Goal: Task Accomplishment & Management: Manage account settings

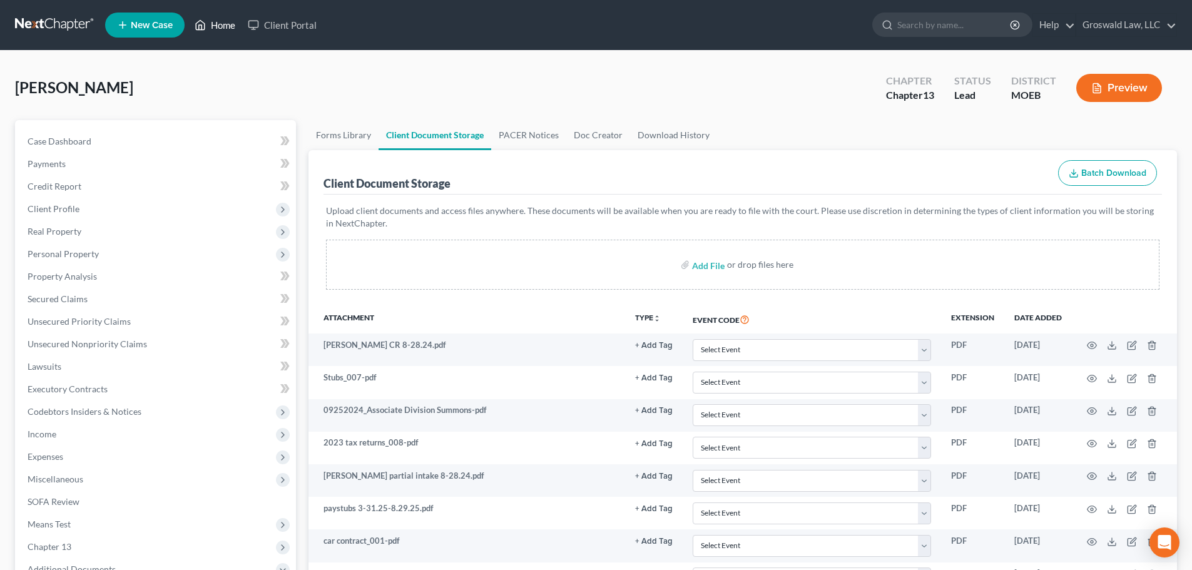
click at [213, 24] on link "Home" at bounding box center [214, 25] width 53 height 23
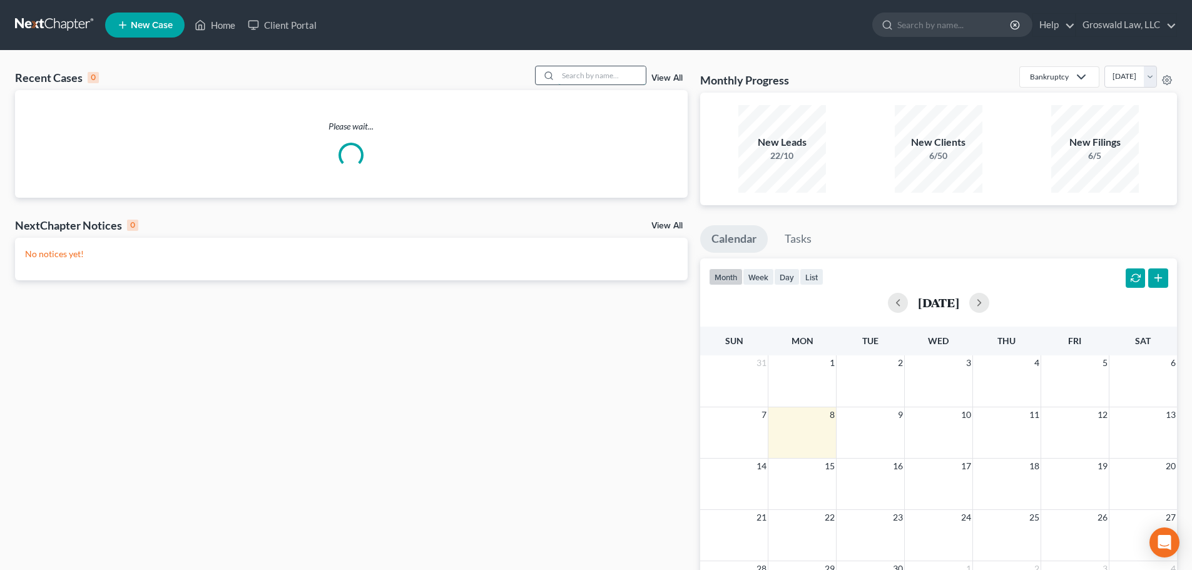
click at [595, 78] on input "search" at bounding box center [602, 75] width 88 height 18
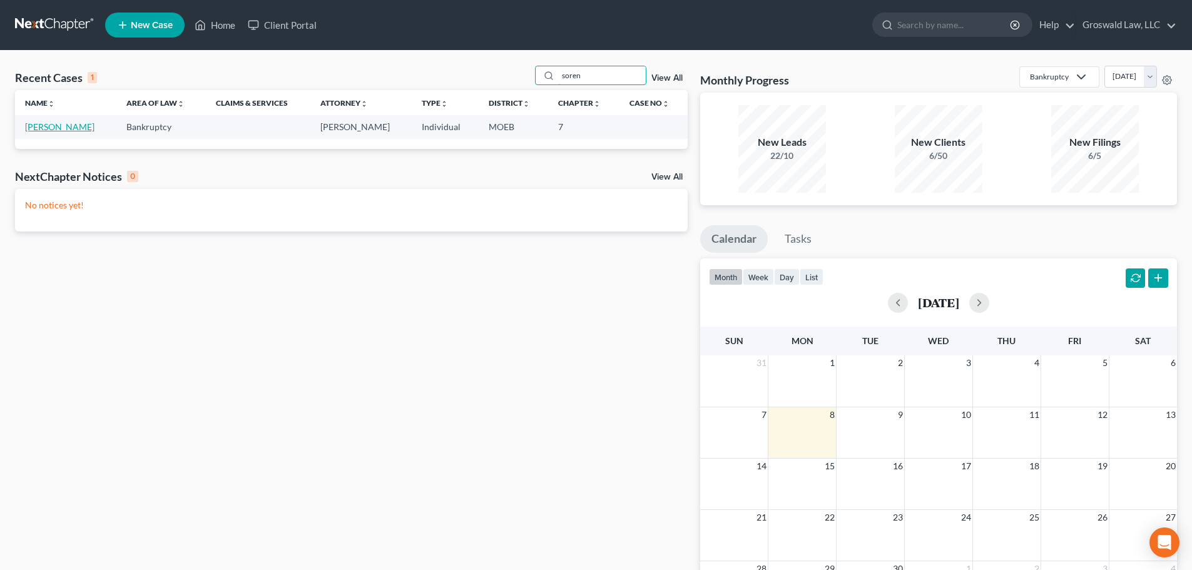
type input "soren"
click at [58, 126] on link "[PERSON_NAME]" at bounding box center [59, 126] width 69 height 11
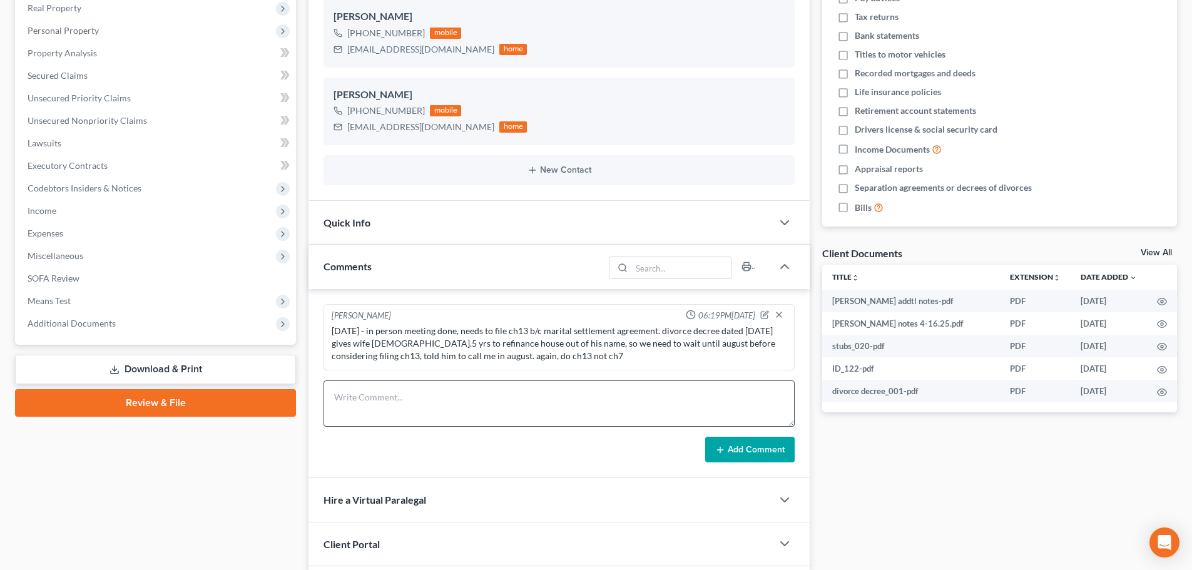
scroll to position [250, 0]
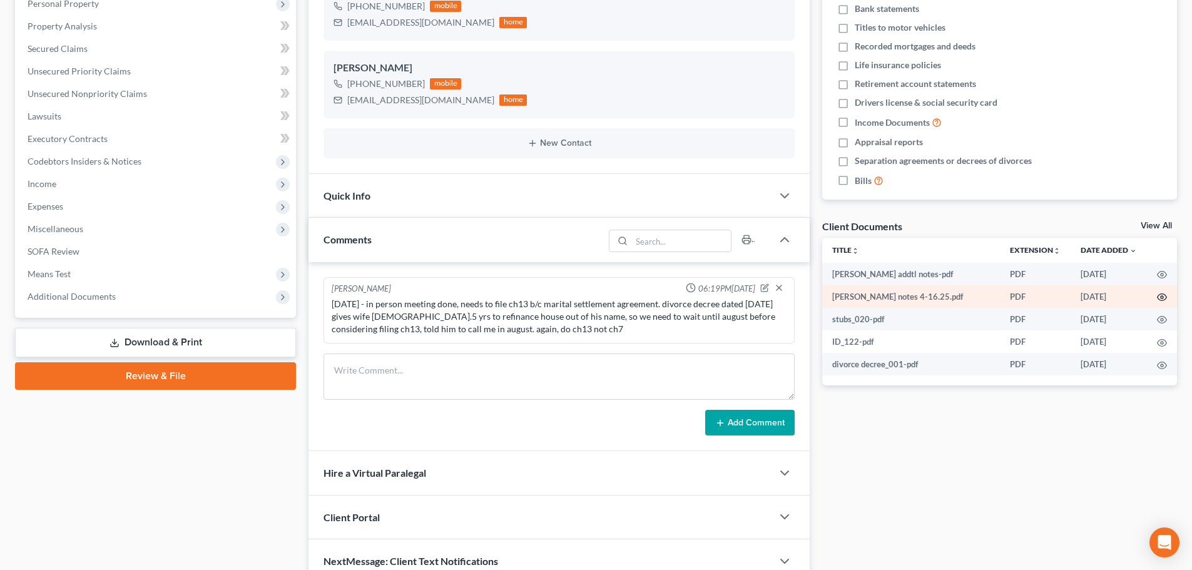
click at [1159, 295] on icon "button" at bounding box center [1162, 297] width 10 height 10
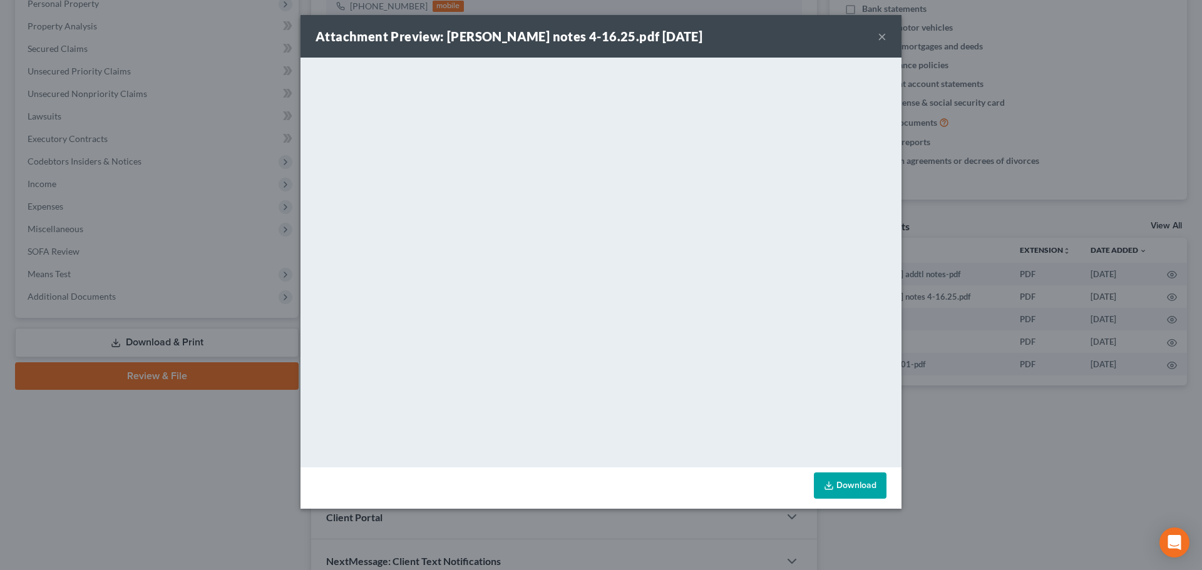
click at [847, 484] on link "Download" at bounding box center [850, 485] width 73 height 26
click at [877, 36] on button "×" at bounding box center [881, 36] width 9 height 15
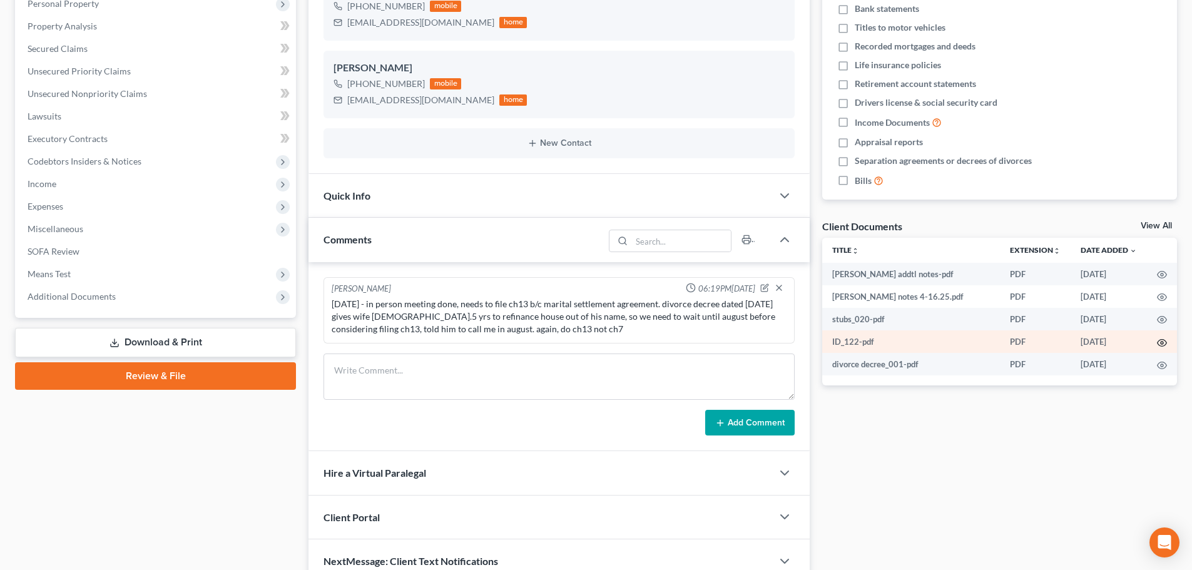
click at [1163, 343] on icon "button" at bounding box center [1162, 343] width 10 height 10
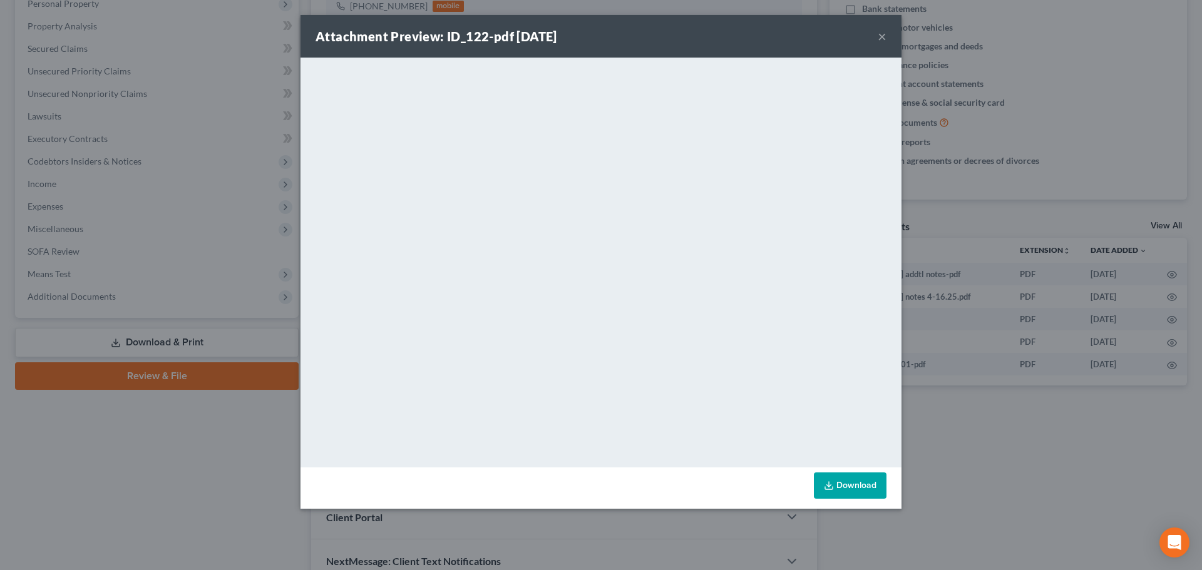
drag, startPoint x: 856, startPoint y: 485, endPoint x: 924, endPoint y: 516, distance: 74.5
click at [856, 486] on link "Download" at bounding box center [850, 485] width 73 height 26
drag, startPoint x: 884, startPoint y: 36, endPoint x: 888, endPoint y: 51, distance: 15.6
click at [884, 36] on button "×" at bounding box center [881, 36] width 9 height 15
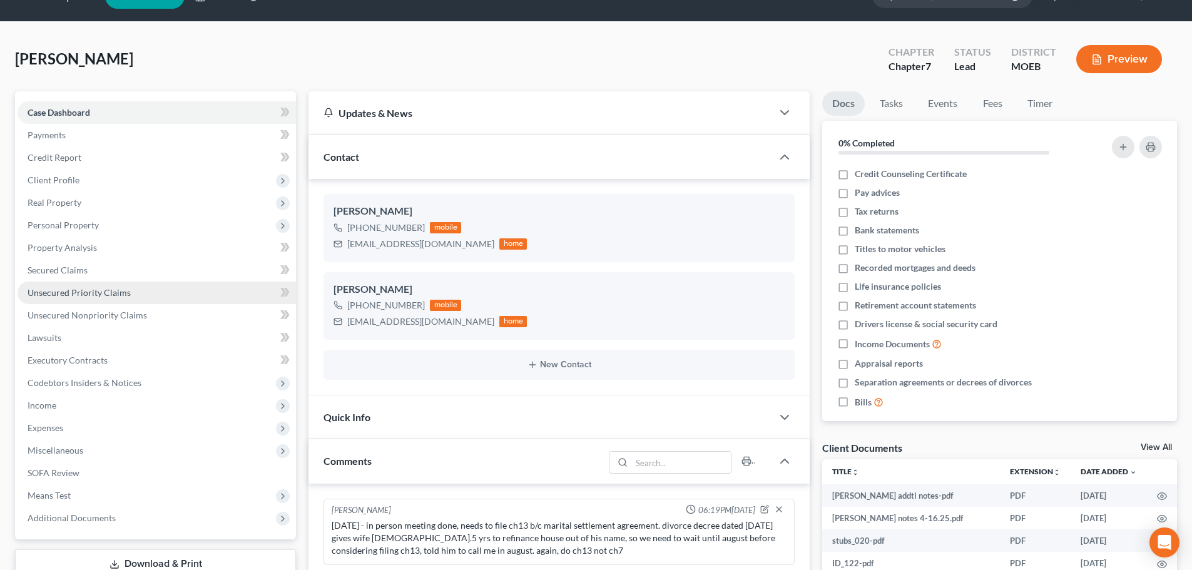
scroll to position [63, 0]
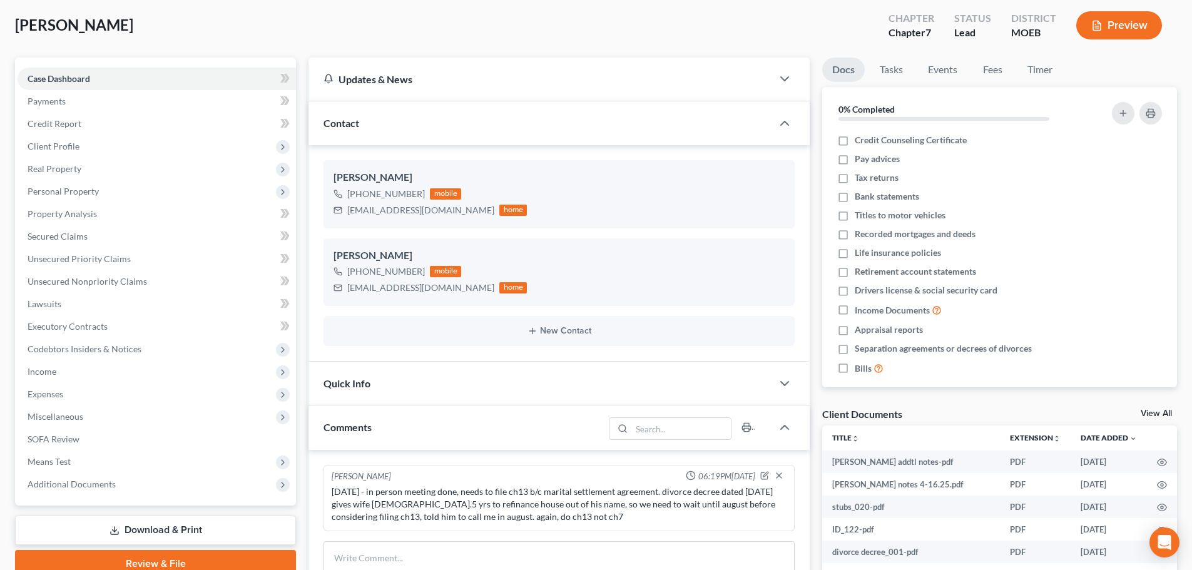
click at [337, 151] on div "[PERSON_NAME] [PHONE_NUMBER] mobile [EMAIL_ADDRESS][DOMAIN_NAME] home [PERSON_N…" at bounding box center [559, 253] width 501 height 217
click at [133, 141] on span "Client Profile" at bounding box center [157, 146] width 278 height 23
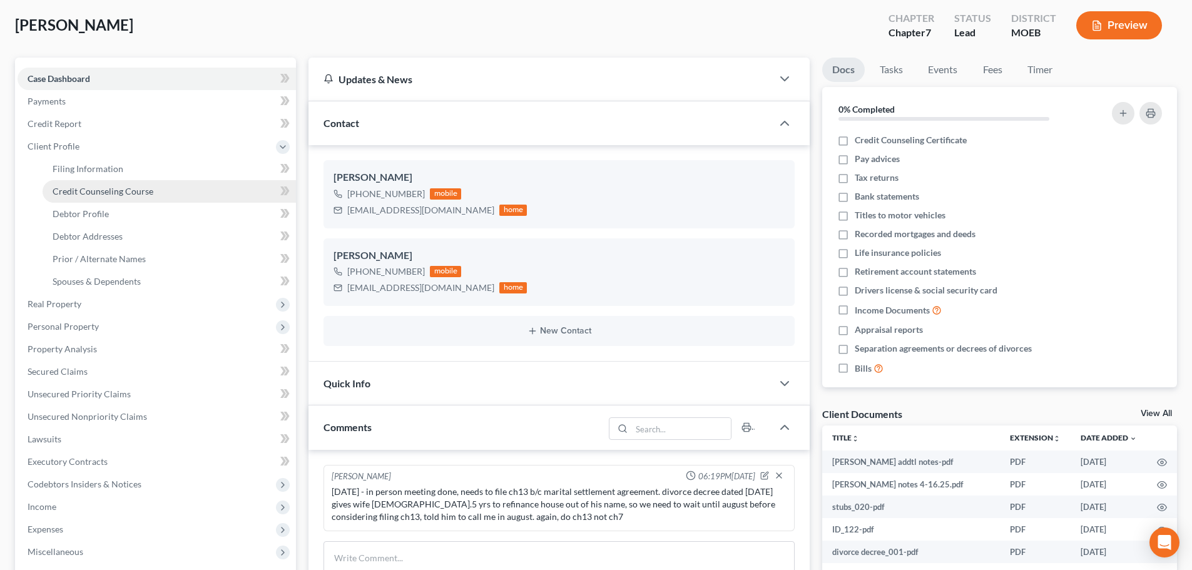
click at [98, 202] on link "Credit Counseling Course" at bounding box center [169, 191] width 253 height 23
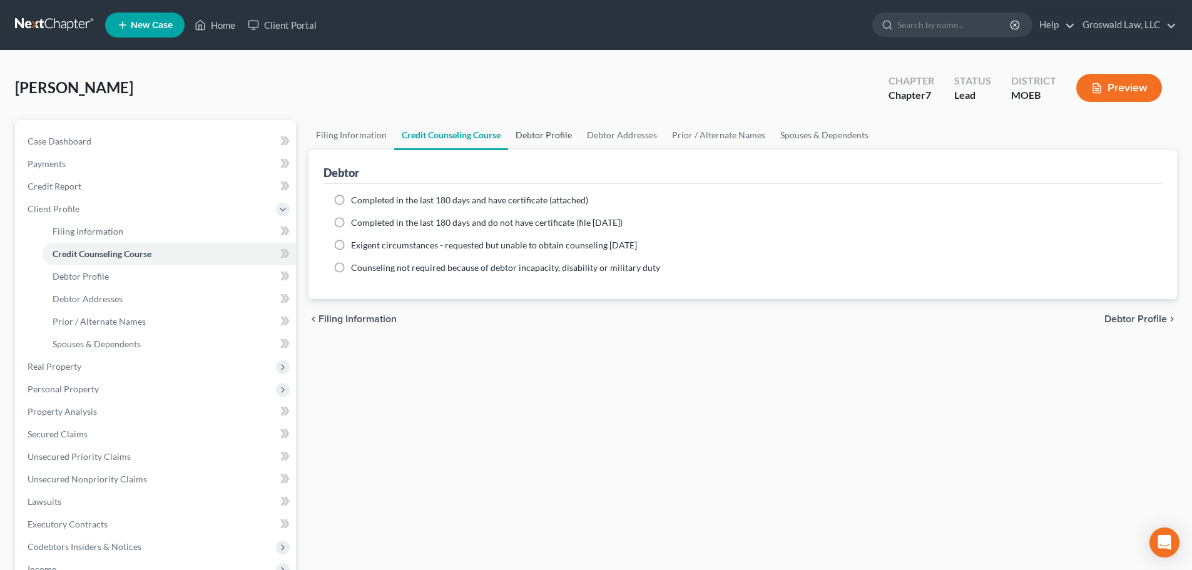
click at [532, 146] on link "Debtor Profile" at bounding box center [543, 135] width 71 height 30
select select "0"
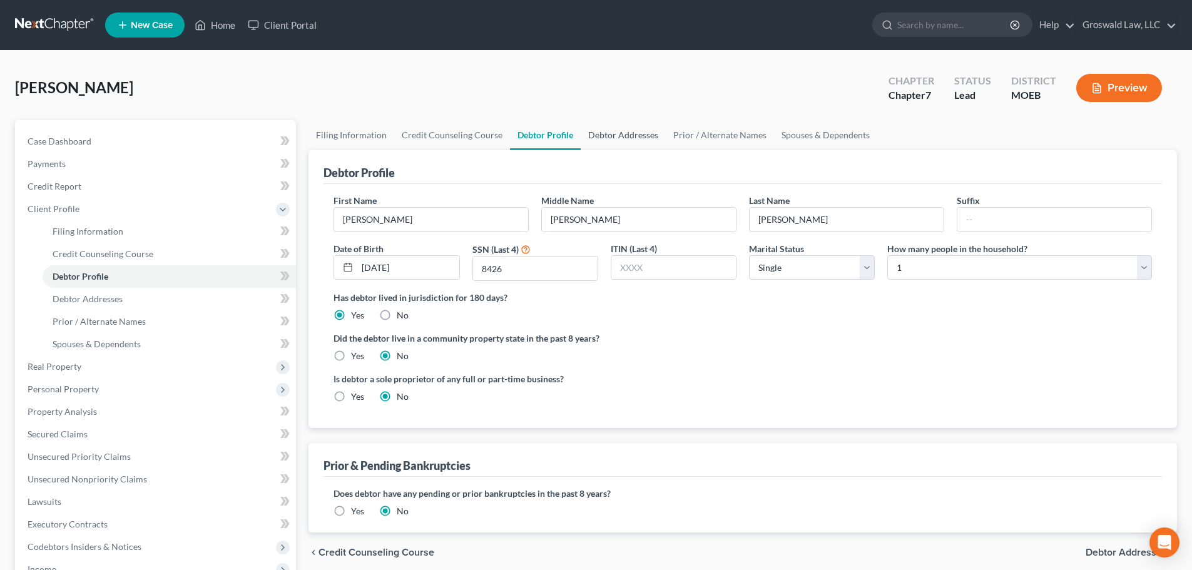
click at [617, 132] on link "Debtor Addresses" at bounding box center [623, 135] width 85 height 30
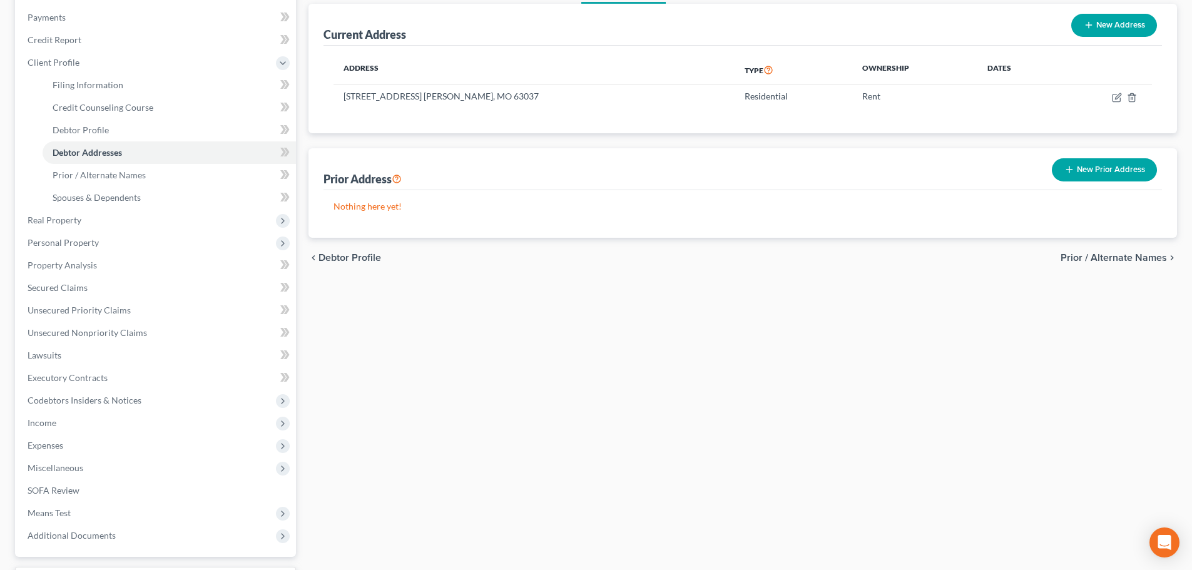
scroll to position [188, 0]
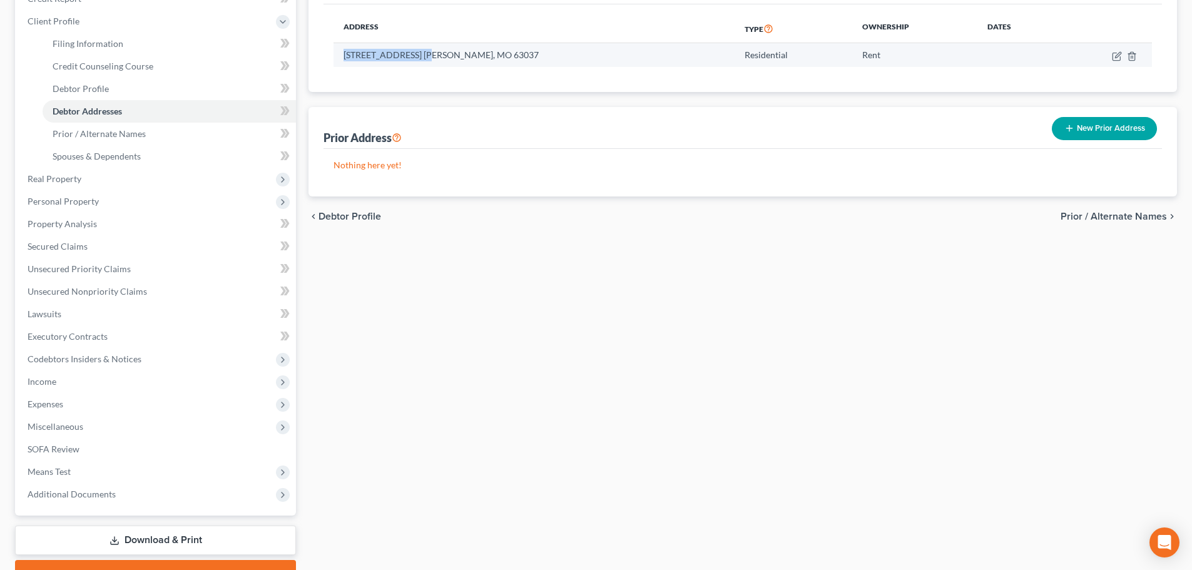
drag, startPoint x: 341, startPoint y: 56, endPoint x: 424, endPoint y: 56, distance: 83.2
click at [424, 56] on td "[STREET_ADDRESS] [PERSON_NAME], MO 63037" at bounding box center [534, 55] width 401 height 24
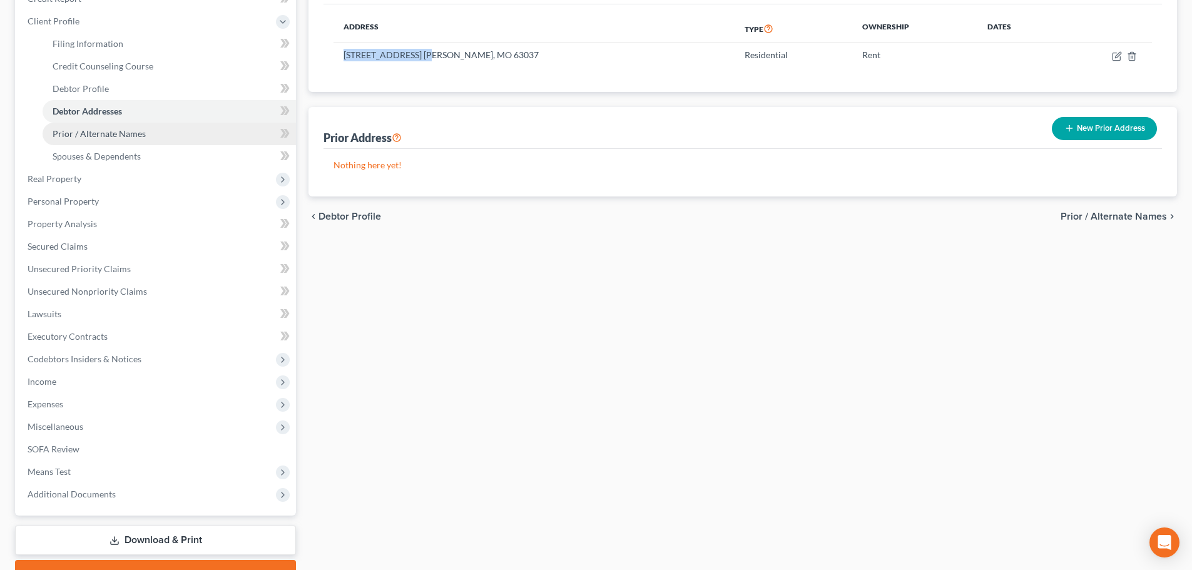
copy td "[STREET_ADDRESS],"
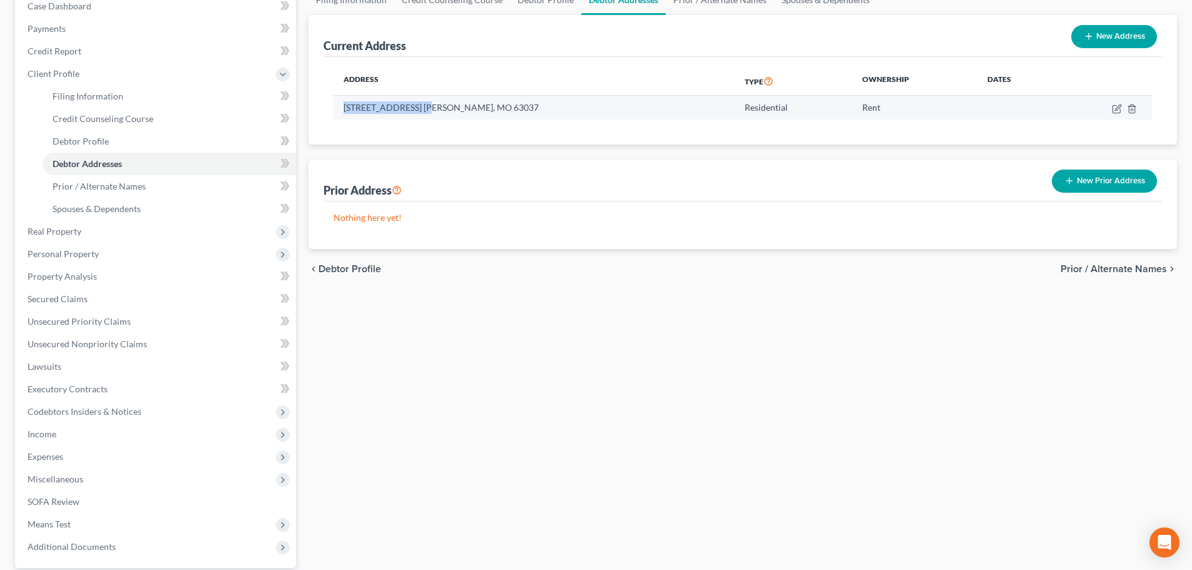
scroll to position [0, 0]
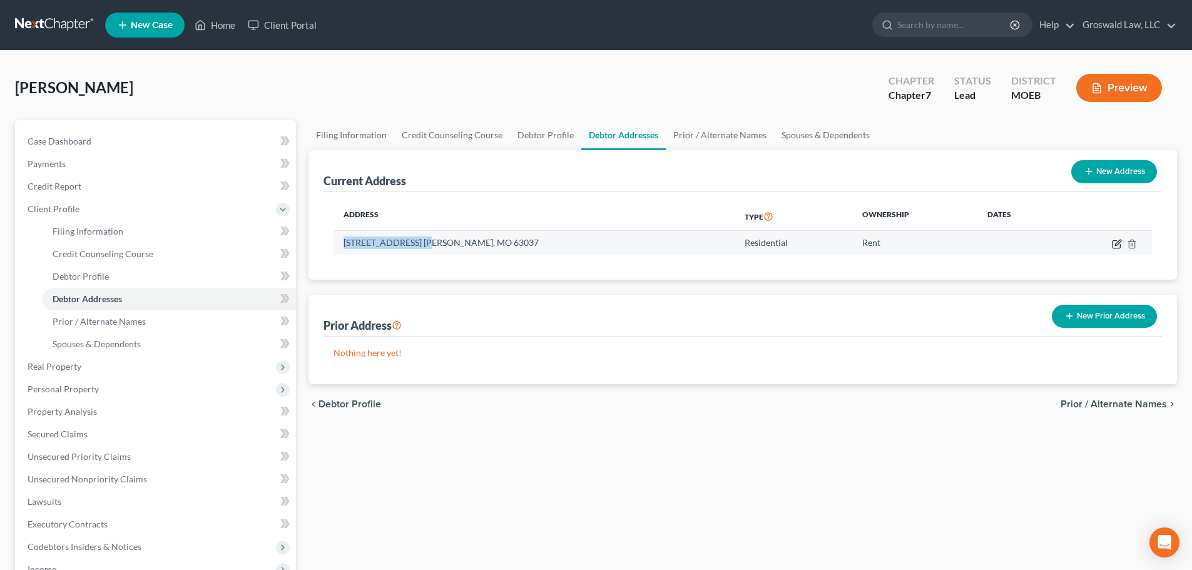
click at [1116, 244] on icon "button" at bounding box center [1118, 243] width 6 height 6
select select "26"
select select "0"
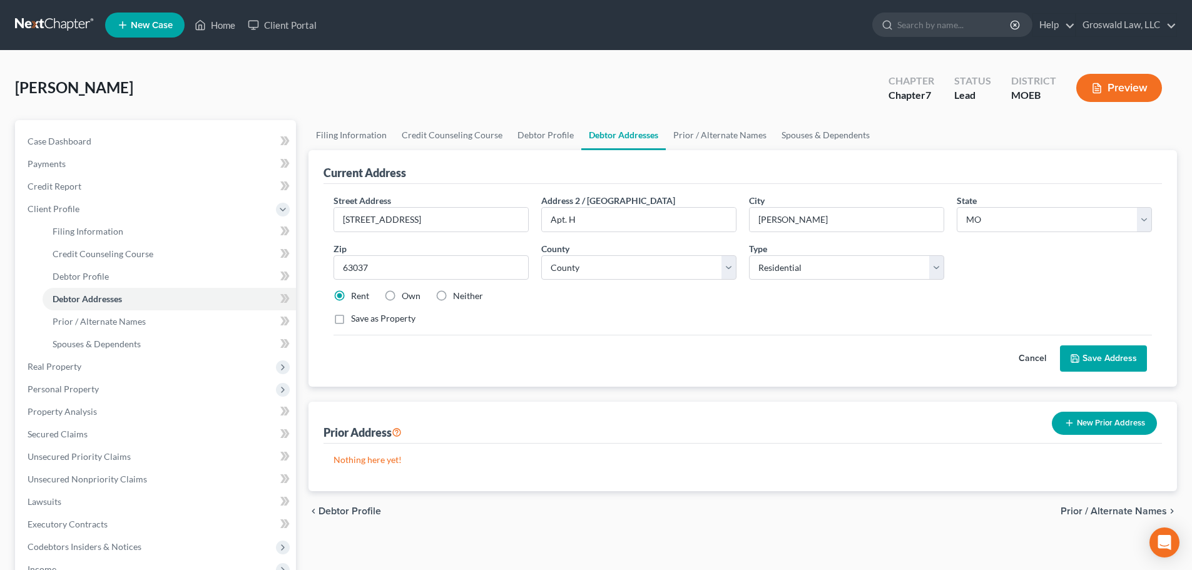
click at [1116, 426] on button "New Prior Address" at bounding box center [1104, 423] width 105 height 23
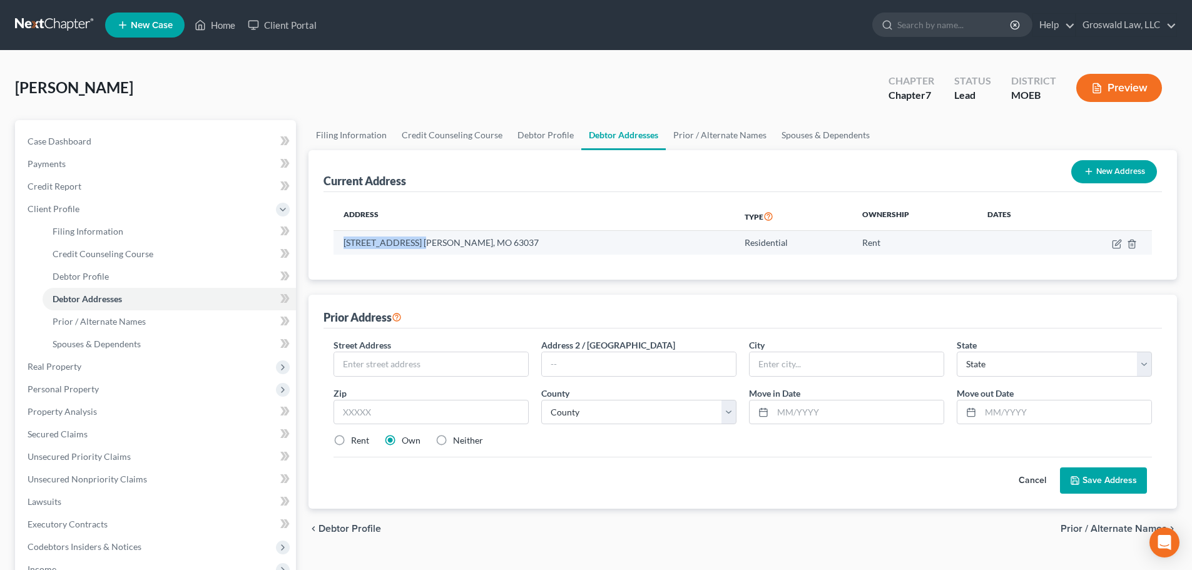
drag, startPoint x: 341, startPoint y: 244, endPoint x: 422, endPoint y: 248, distance: 81.4
click at [422, 248] on td "[STREET_ADDRESS] [PERSON_NAME], MO 63037" at bounding box center [534, 243] width 401 height 24
click at [1113, 242] on icon "button" at bounding box center [1117, 244] width 10 height 10
select select "26"
select select "35"
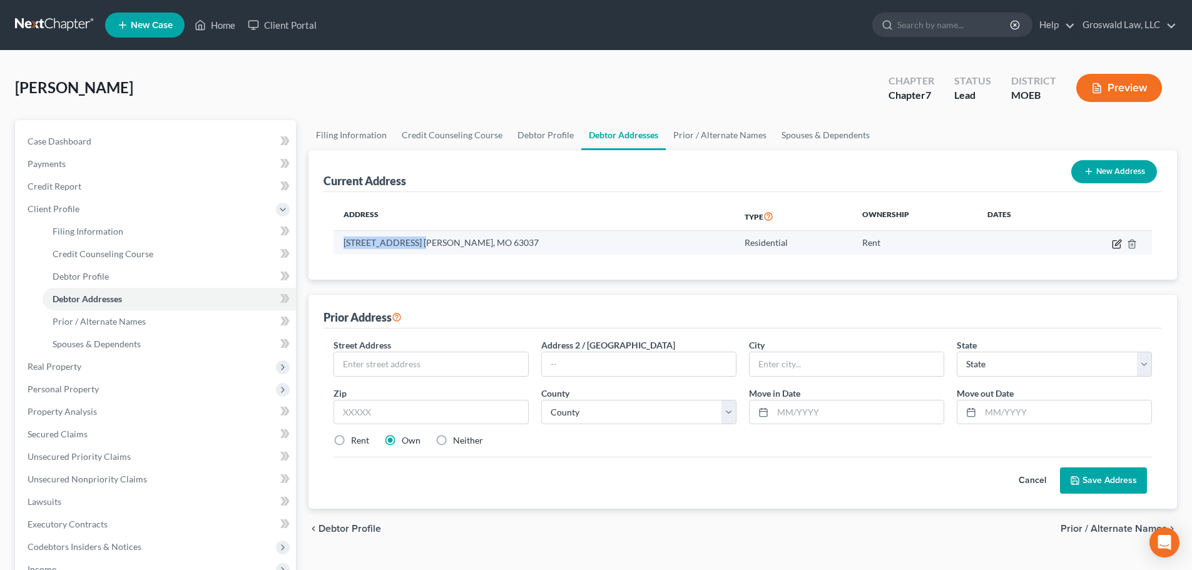
select select "0"
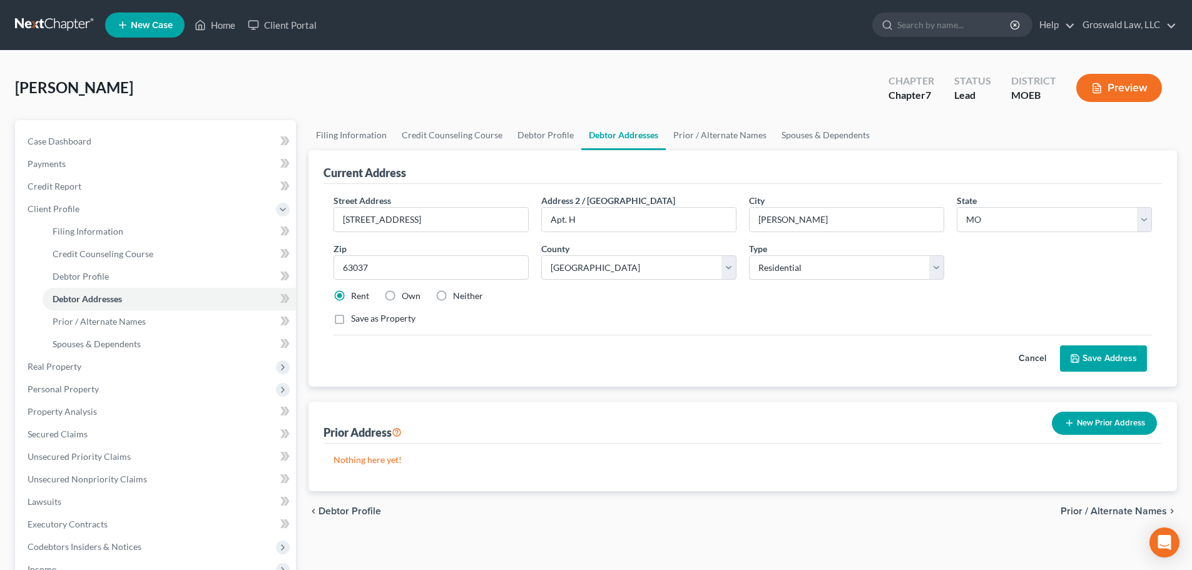
click at [1030, 354] on button "Cancel" at bounding box center [1032, 358] width 55 height 25
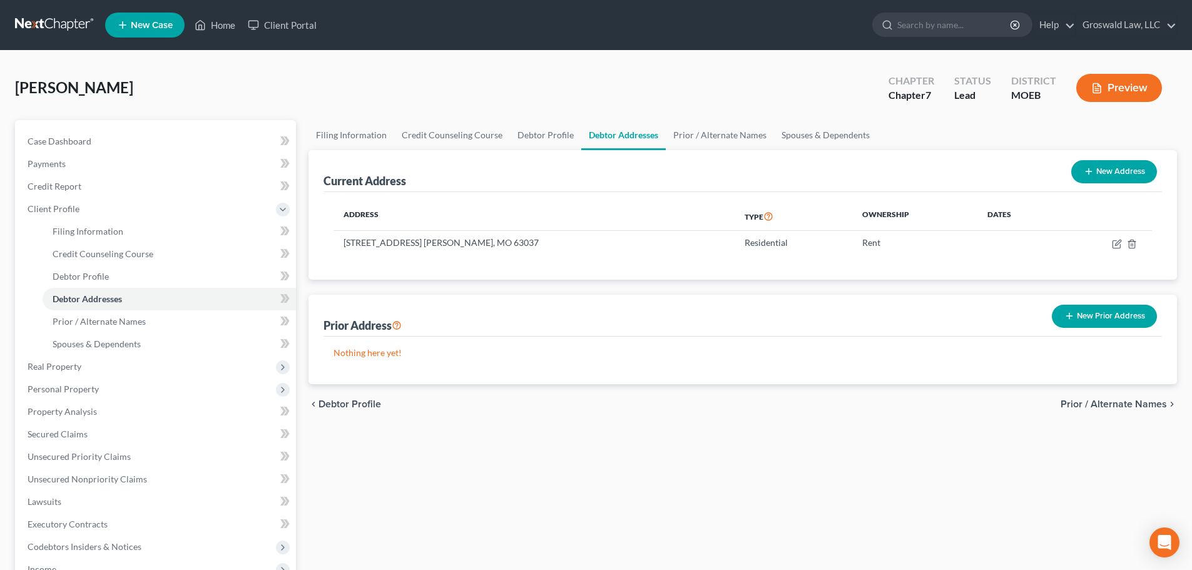
click at [1087, 310] on button "New Prior Address" at bounding box center [1104, 316] width 105 height 23
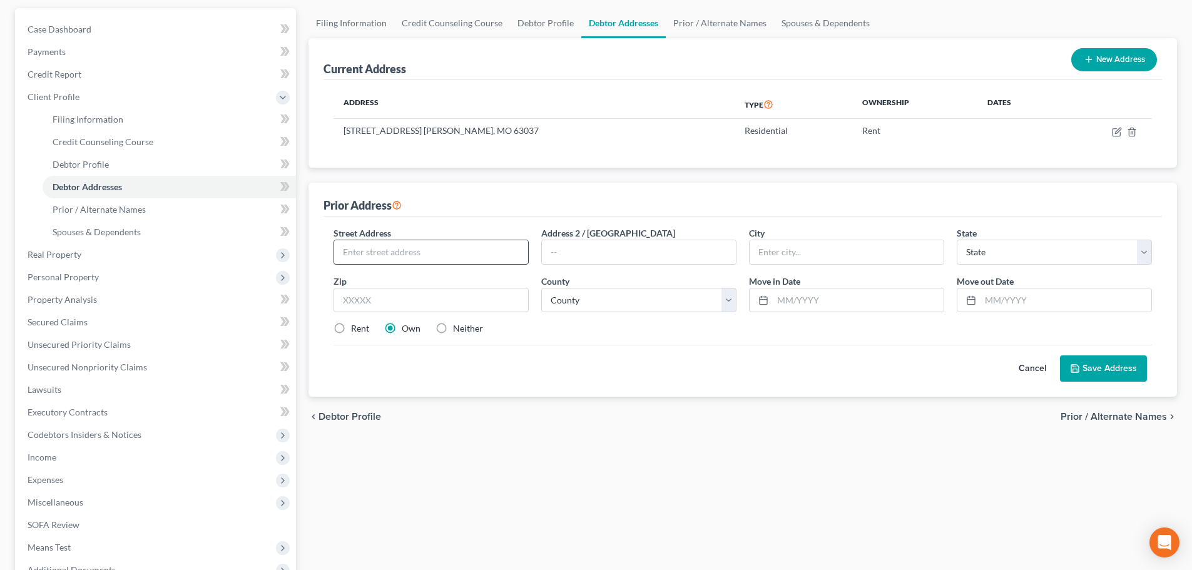
scroll to position [125, 0]
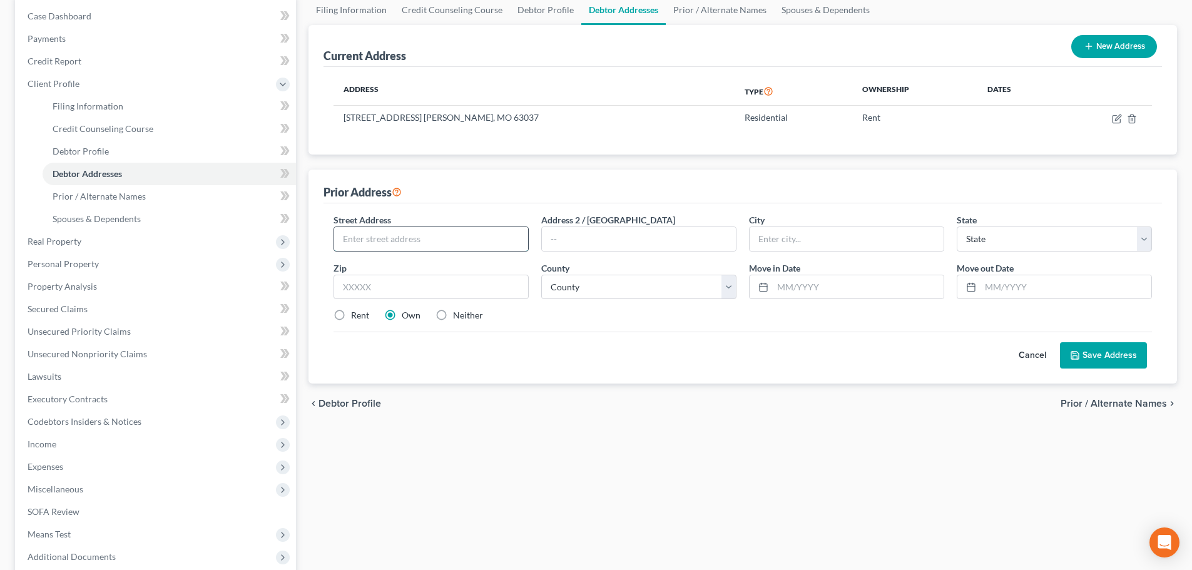
click at [446, 237] on input "text" at bounding box center [431, 239] width 194 height 24
paste input "[STREET_ADDRESS],"
type input "[STREET_ADDRESS],"
click at [564, 237] on input "text" at bounding box center [639, 239] width 194 height 24
type input "Apt H"
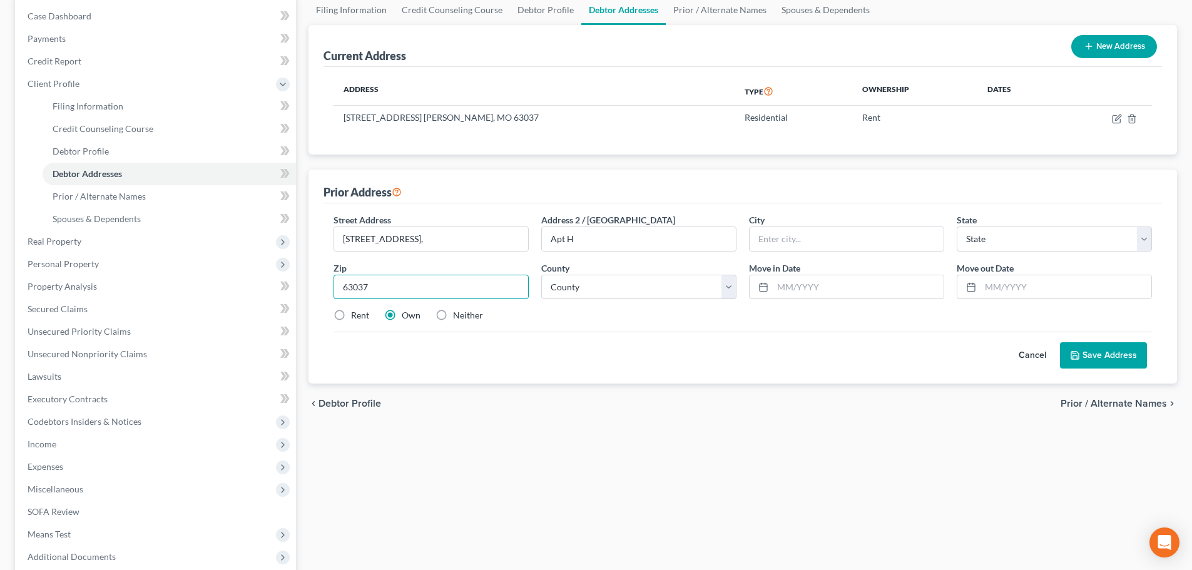
type input "63037"
type input "[PERSON_NAME]"
select select "26"
select select "35"
click at [475, 242] on input "[STREET_ADDRESS]," at bounding box center [431, 239] width 194 height 24
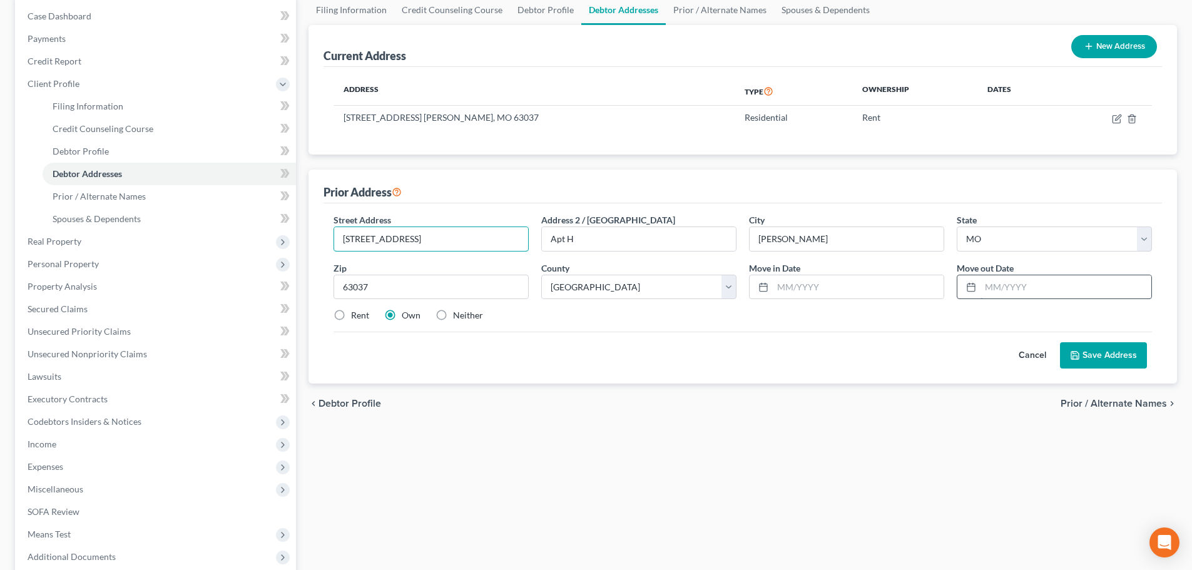
type input "[STREET_ADDRESS]"
click at [995, 286] on input "text" at bounding box center [1066, 287] width 171 height 24
type input "06/2025"
click at [867, 288] on input "text" at bounding box center [858, 287] width 171 height 24
type input "03/2025"
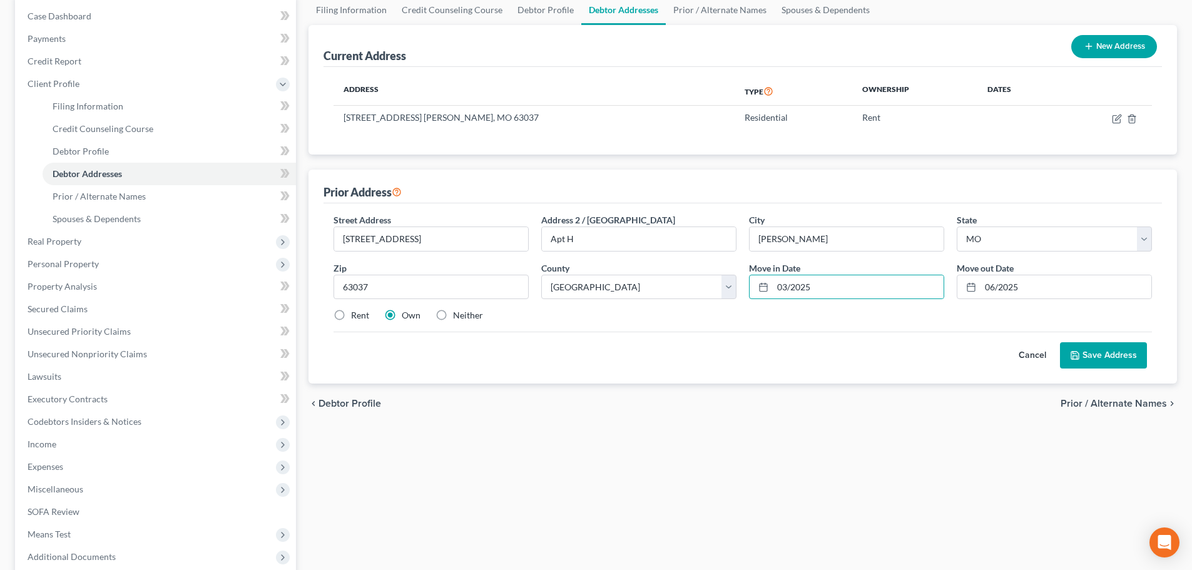
click at [1113, 355] on button "Save Address" at bounding box center [1103, 355] width 87 height 26
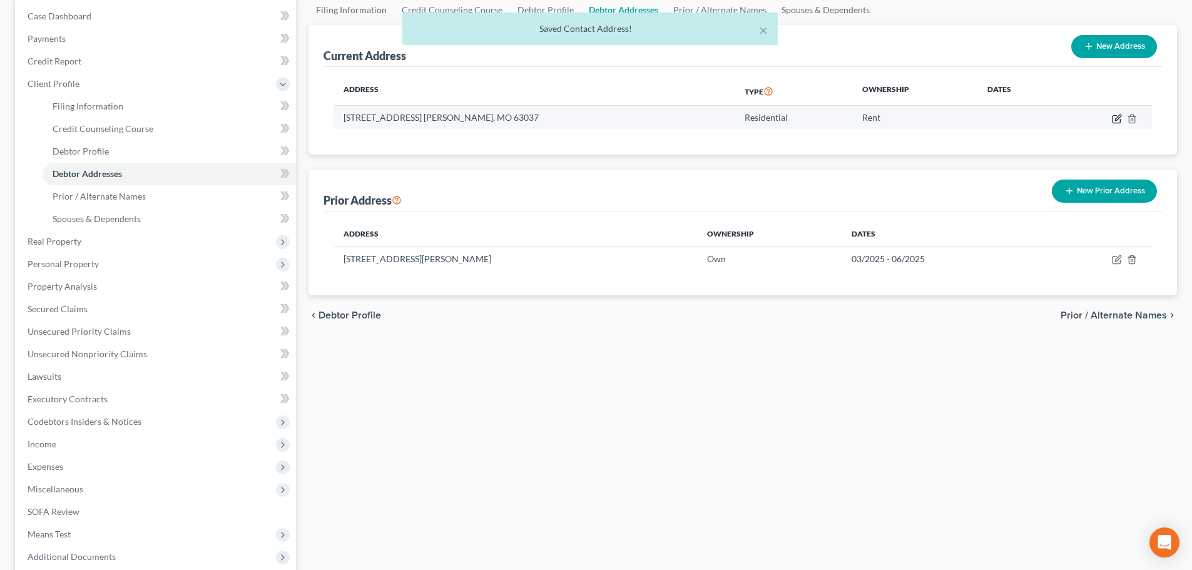
click at [1118, 118] on icon "button" at bounding box center [1117, 119] width 10 height 10
select select "26"
select select "35"
select select "0"
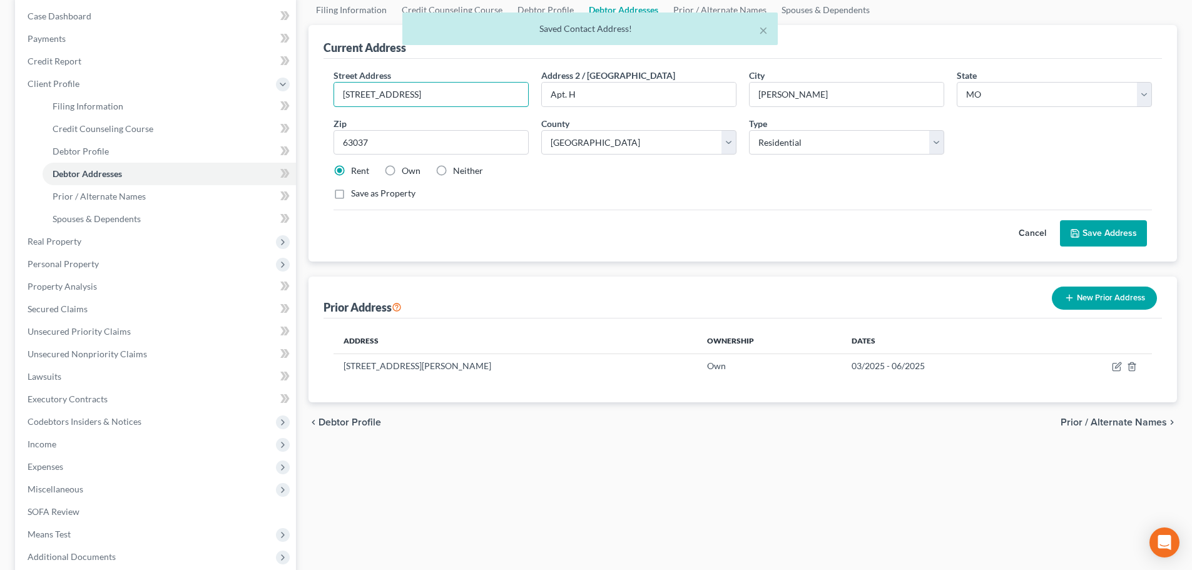
drag, startPoint x: 516, startPoint y: 94, endPoint x: 446, endPoint y: 36, distance: 90.6
click at [96, 59] on div "Petition Navigation Case Dashboard Payments Invoices Payments Payments Credit R…" at bounding box center [596, 322] width 1175 height 655
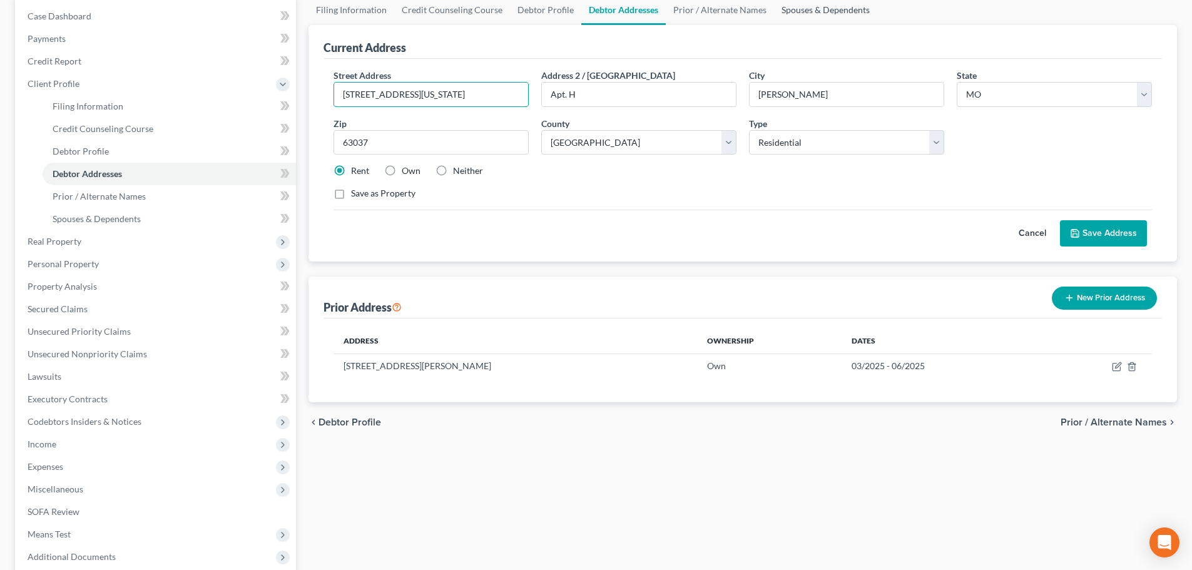
type input "[STREET_ADDRESS][US_STATE]"
type input "Apt. B"
type input "63084"
type input "Union"
click at [1088, 231] on button "Save Address" at bounding box center [1103, 233] width 87 height 26
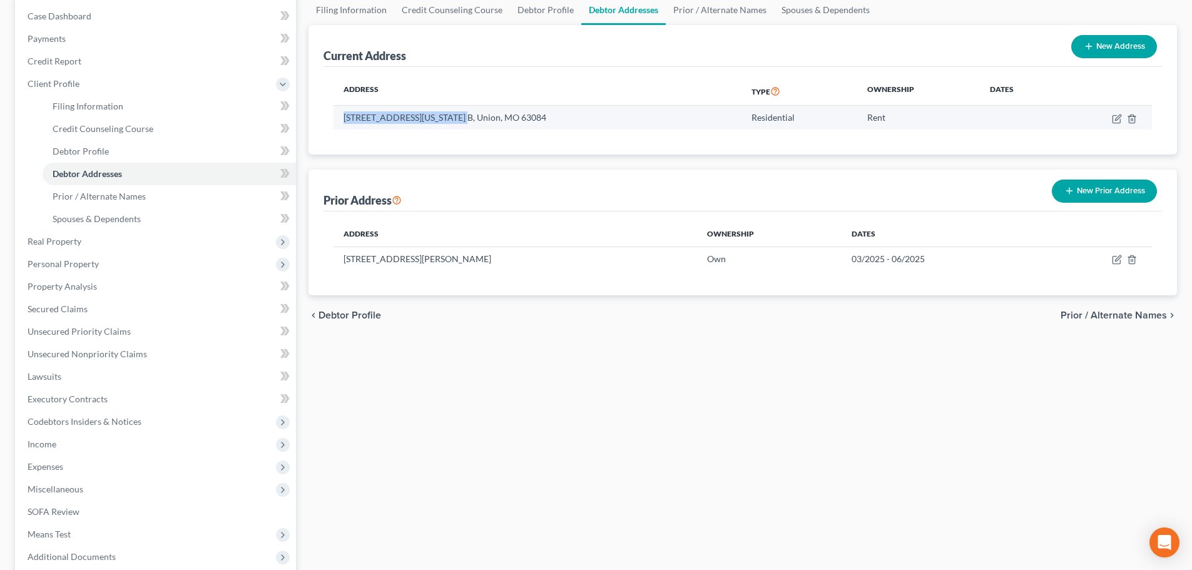
drag, startPoint x: 344, startPoint y: 120, endPoint x: 462, endPoint y: 123, distance: 118.3
click at [462, 123] on td "[STREET_ADDRESS][US_STATE] B, Union, MO 63084" at bounding box center [538, 118] width 408 height 24
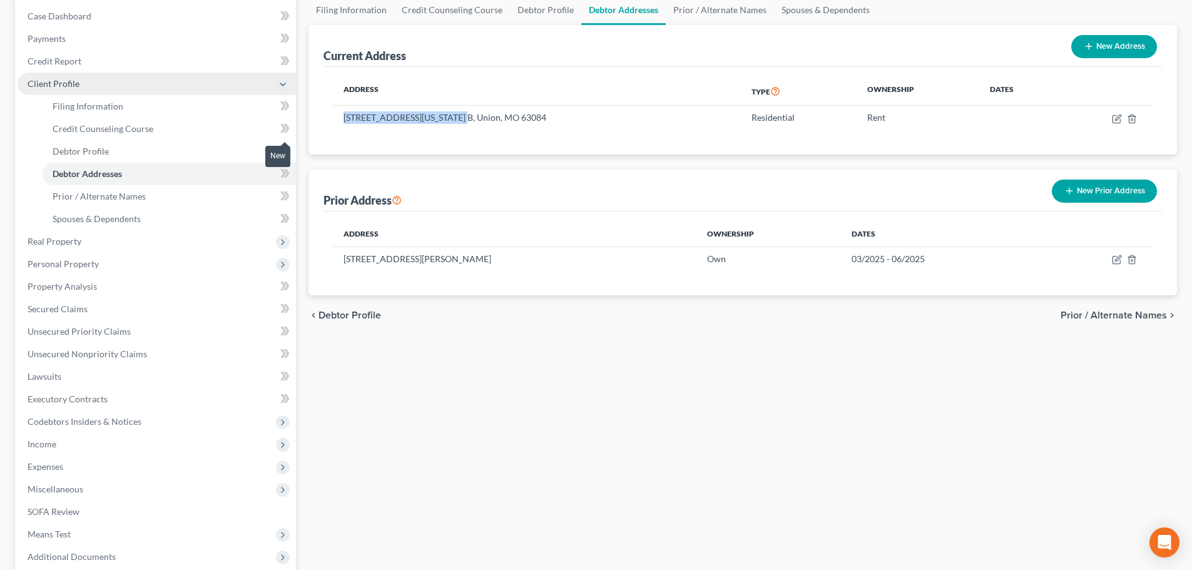
copy td "[STREET_ADDRESS][US_STATE]"
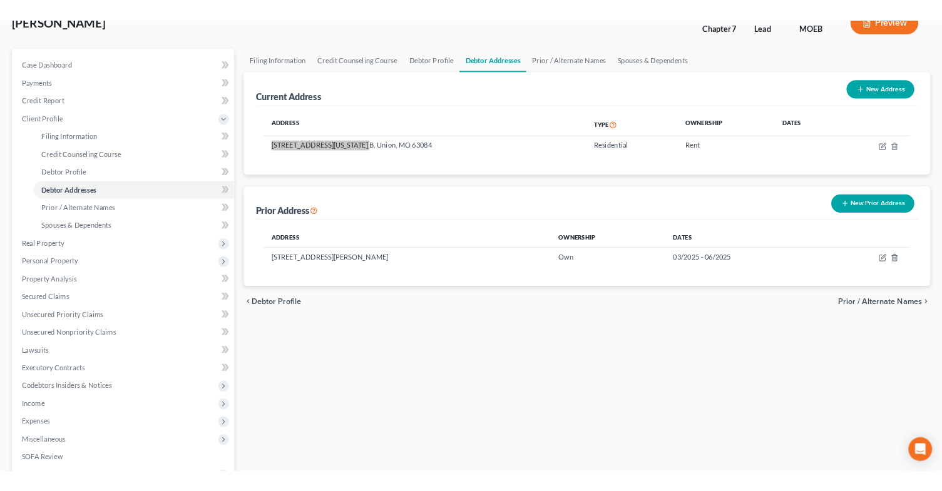
scroll to position [0, 0]
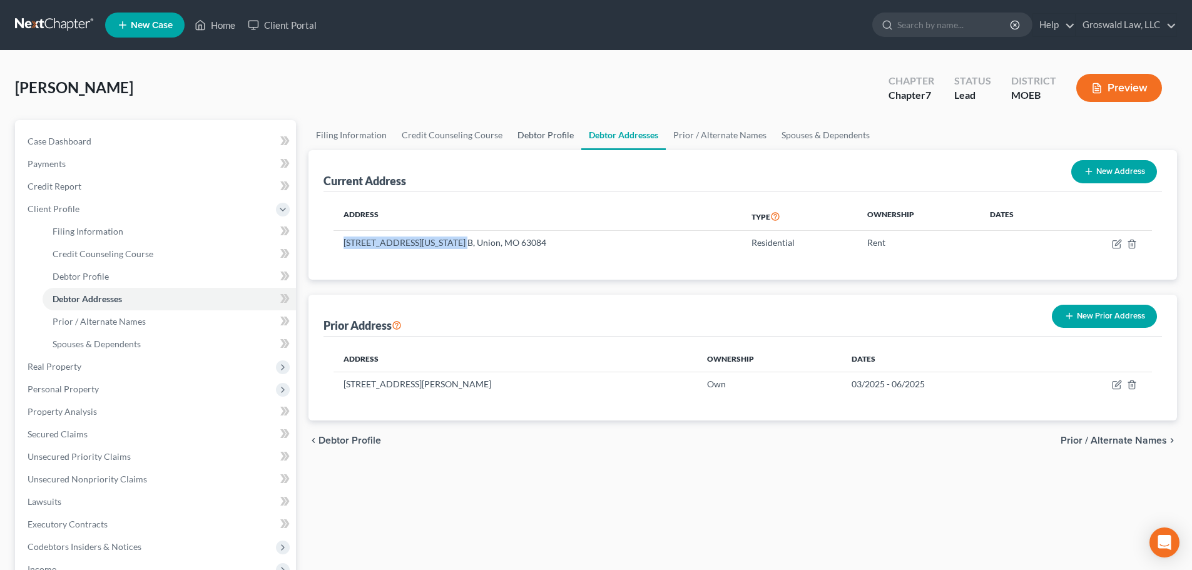
click at [548, 134] on link "Debtor Profile" at bounding box center [545, 135] width 71 height 30
select select "0"
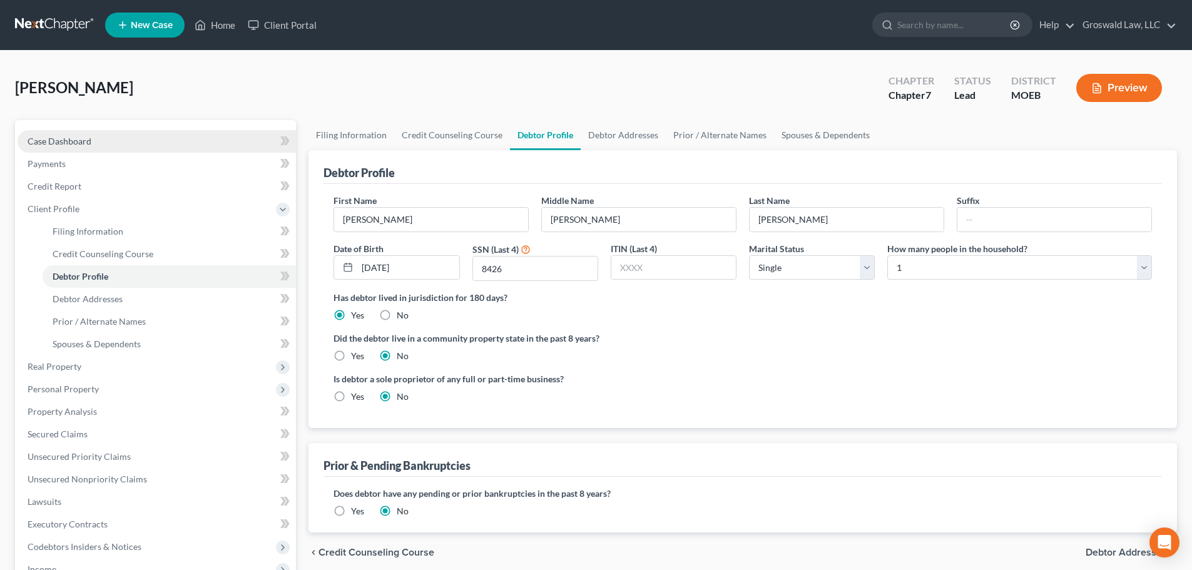
click at [114, 143] on link "Case Dashboard" at bounding box center [157, 141] width 278 height 23
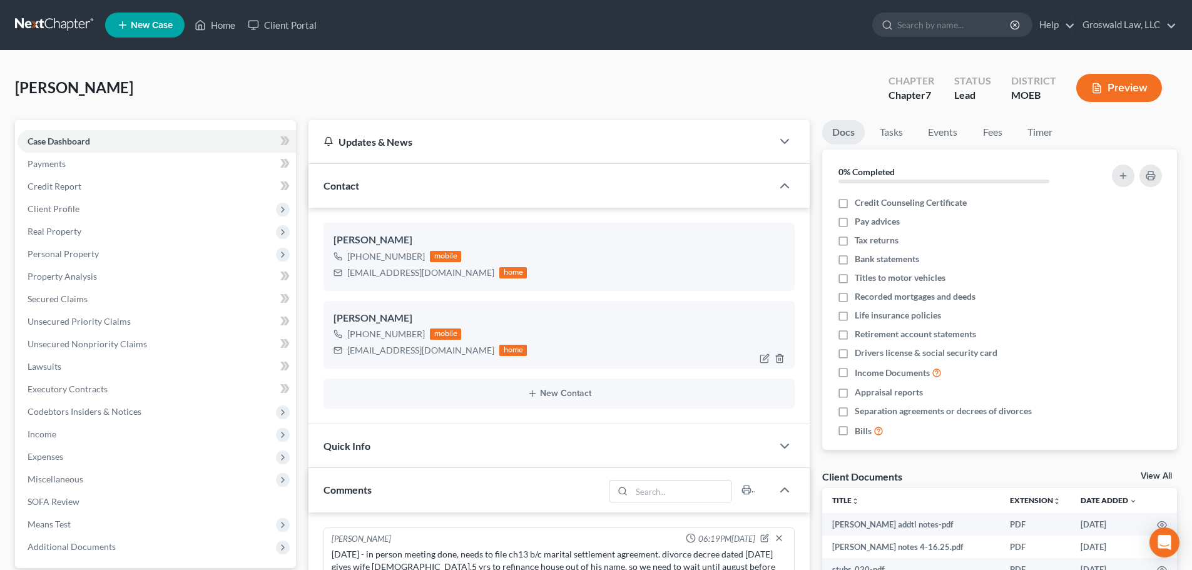
drag, startPoint x: 513, startPoint y: 352, endPoint x: 347, endPoint y: 347, distance: 165.9
click at [347, 347] on div "[EMAIL_ADDRESS][DOMAIN_NAME] home" at bounding box center [430, 350] width 193 height 16
copy div "[EMAIL_ADDRESS][DOMAIN_NAME]"
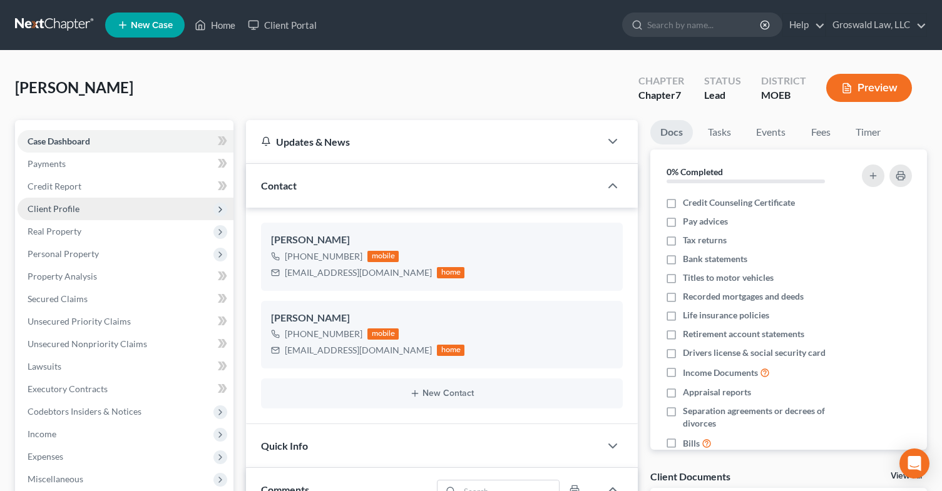
click at [49, 215] on span "Client Profile" at bounding box center [126, 209] width 216 height 23
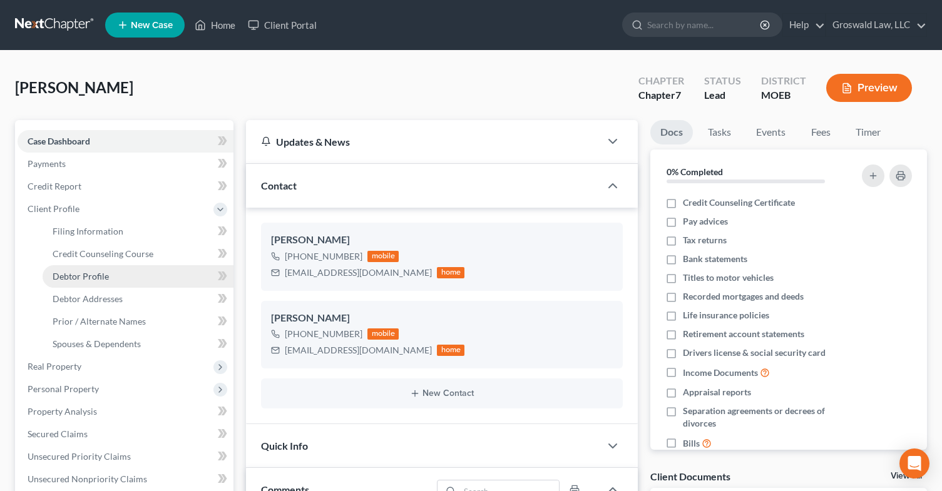
click at [76, 280] on span "Debtor Profile" at bounding box center [81, 276] width 56 height 11
select select "0"
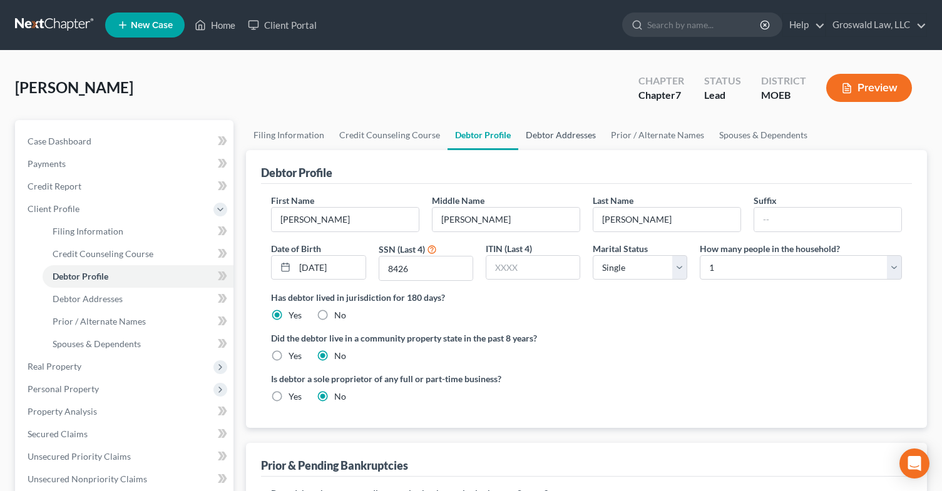
drag, startPoint x: 539, startPoint y: 136, endPoint x: 519, endPoint y: 141, distance: 19.9
click at [539, 136] on link "Debtor Addresses" at bounding box center [560, 135] width 85 height 30
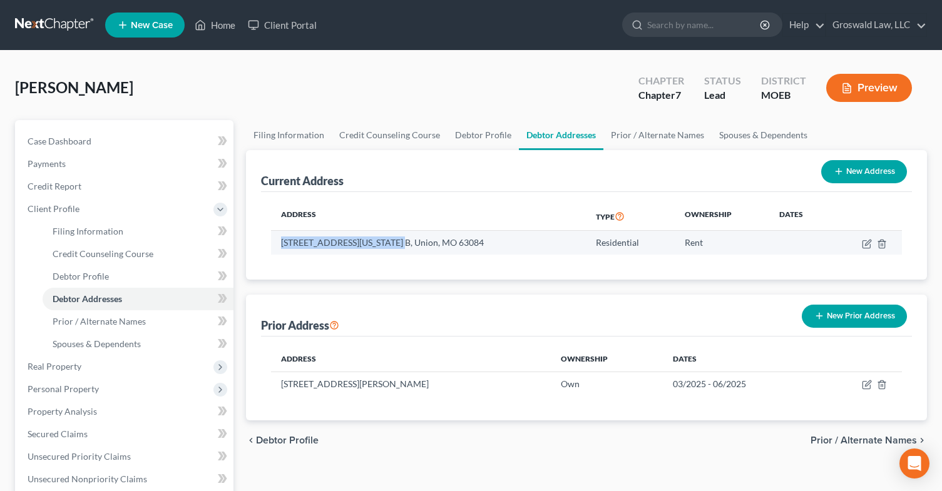
drag, startPoint x: 397, startPoint y: 247, endPoint x: 279, endPoint y: 235, distance: 118.8
click at [279, 235] on td "[STREET_ADDRESS][US_STATE] B, Union, MO 63084" at bounding box center [428, 243] width 314 height 24
copy td "[STREET_ADDRESS][US_STATE]"
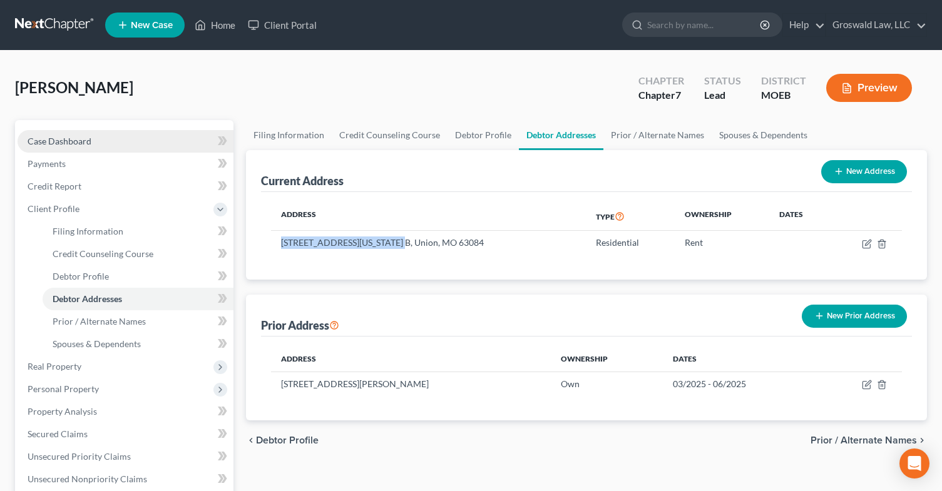
drag, startPoint x: 75, startPoint y: 135, endPoint x: 58, endPoint y: 147, distance: 21.2
click at [75, 136] on span "Case Dashboard" at bounding box center [60, 141] width 64 height 11
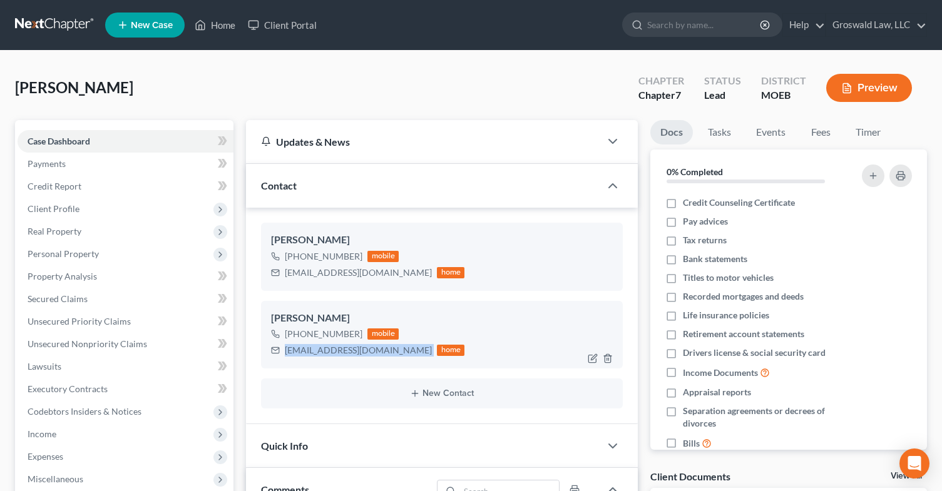
drag, startPoint x: 452, startPoint y: 350, endPoint x: 283, endPoint y: 354, distance: 169.0
click at [283, 354] on div "[EMAIL_ADDRESS][DOMAIN_NAME] home" at bounding box center [367, 350] width 193 height 16
copy div "[EMAIL_ADDRESS][DOMAIN_NAME]"
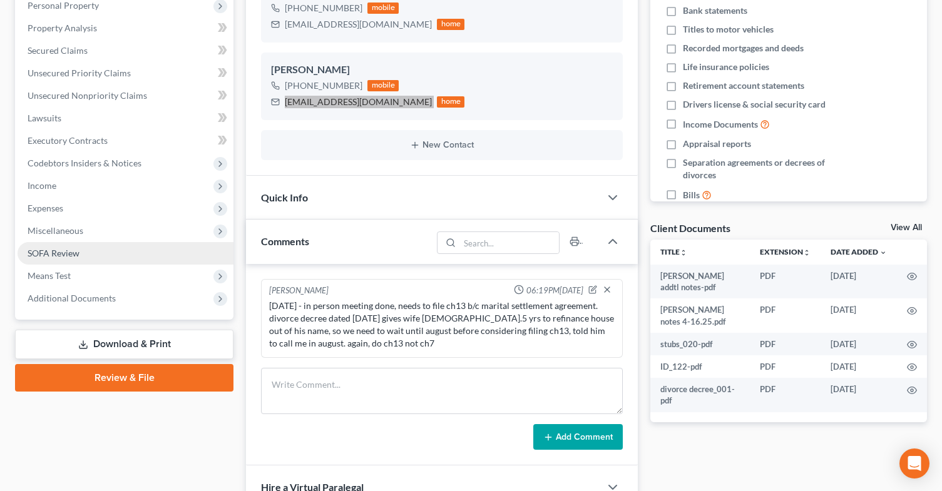
scroll to position [250, 0]
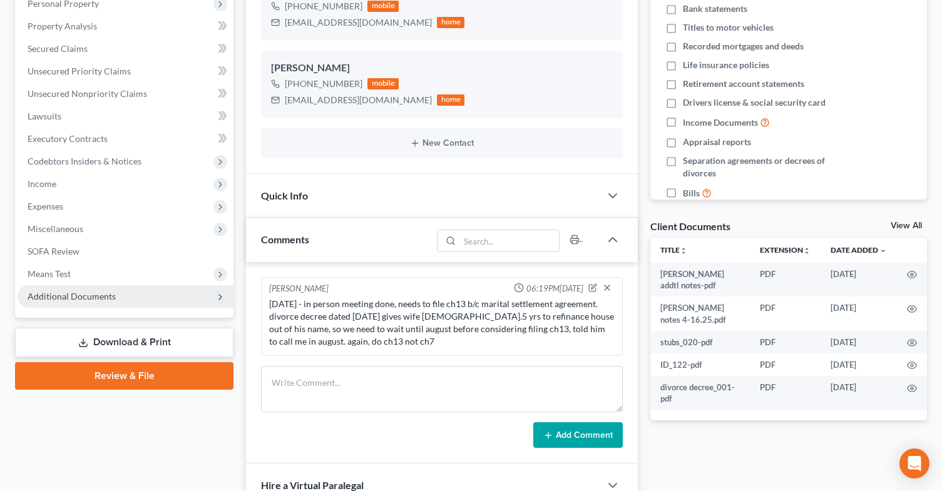
click at [113, 302] on span "Additional Documents" at bounding box center [126, 296] width 216 height 23
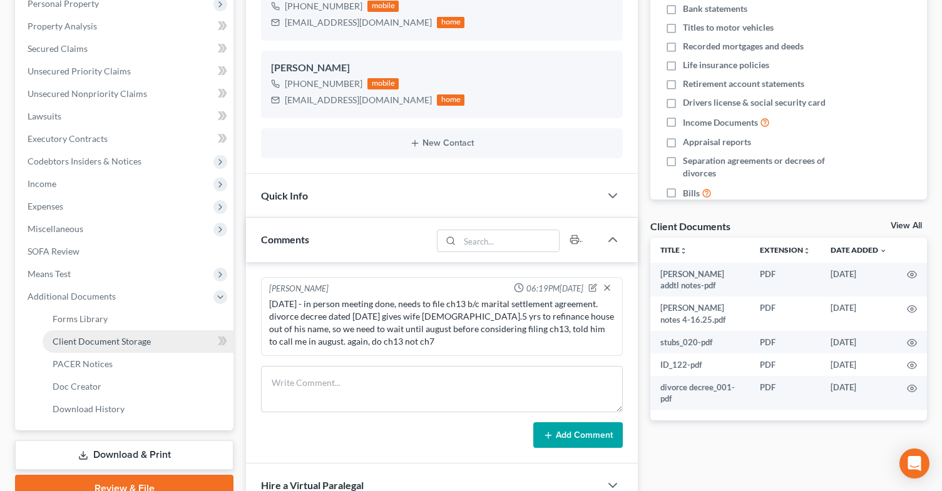
click at [115, 340] on span "Client Document Storage" at bounding box center [102, 341] width 98 height 11
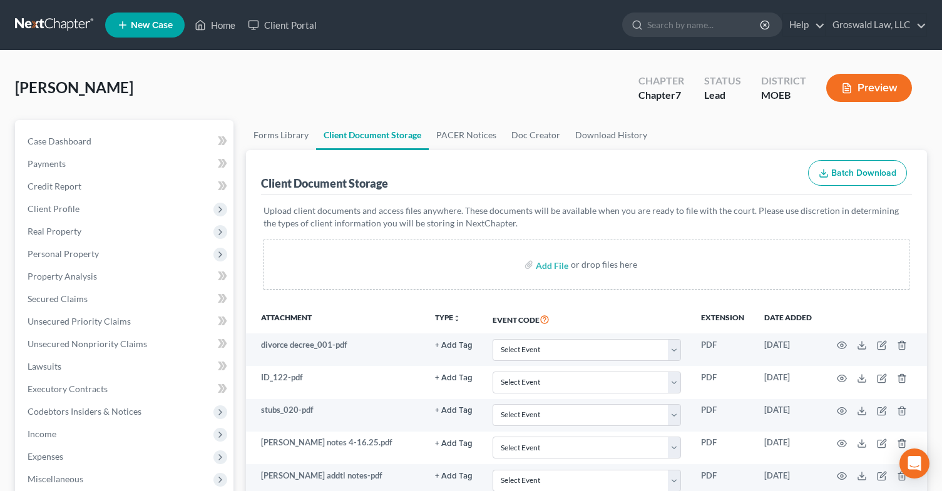
scroll to position [309, 0]
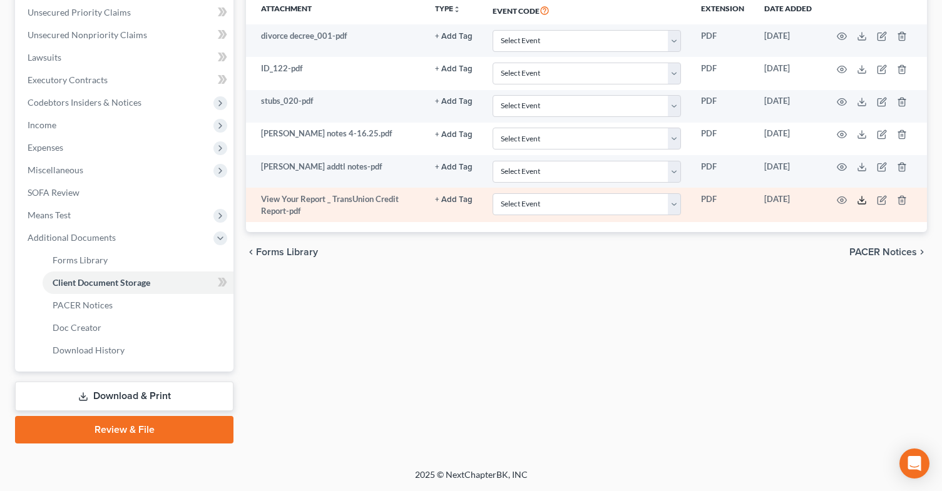
click at [859, 202] on icon at bounding box center [862, 200] width 10 height 10
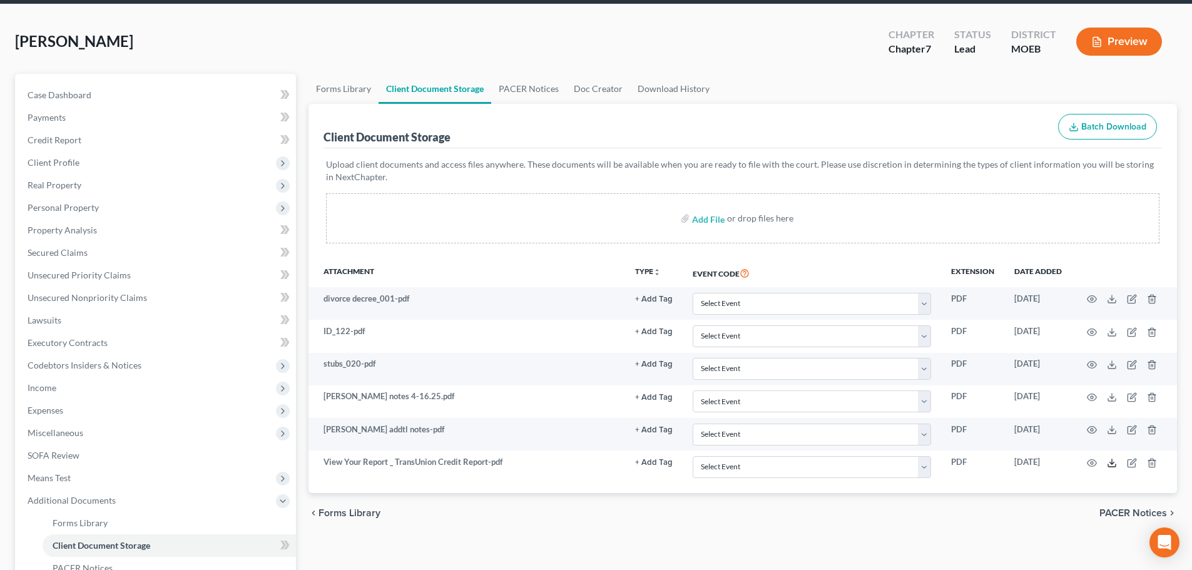
scroll to position [0, 0]
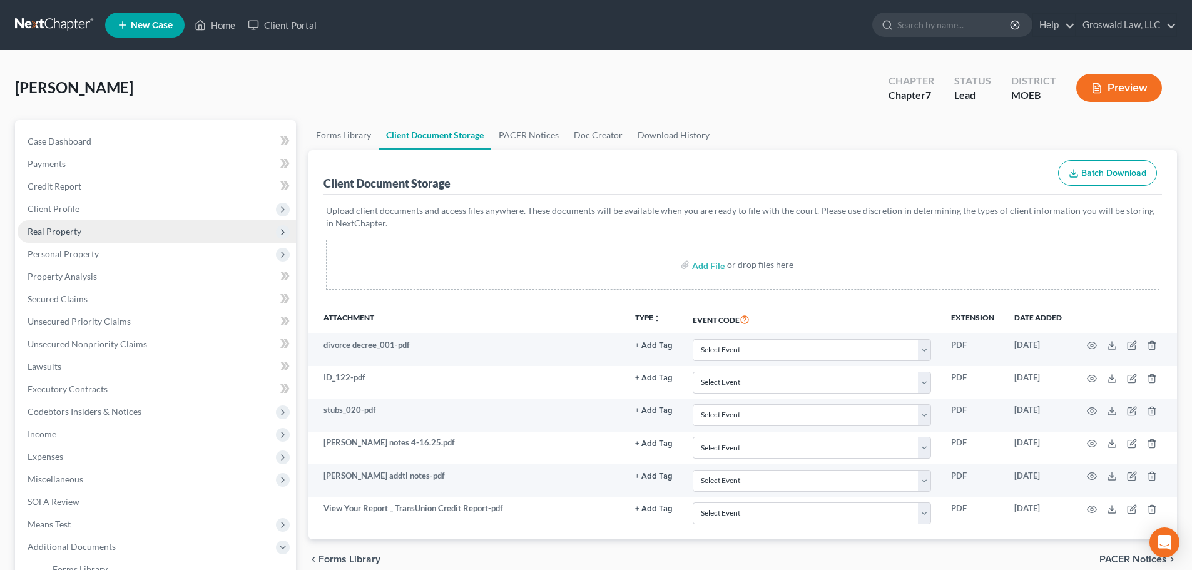
click at [66, 230] on span "Real Property" at bounding box center [55, 231] width 54 height 11
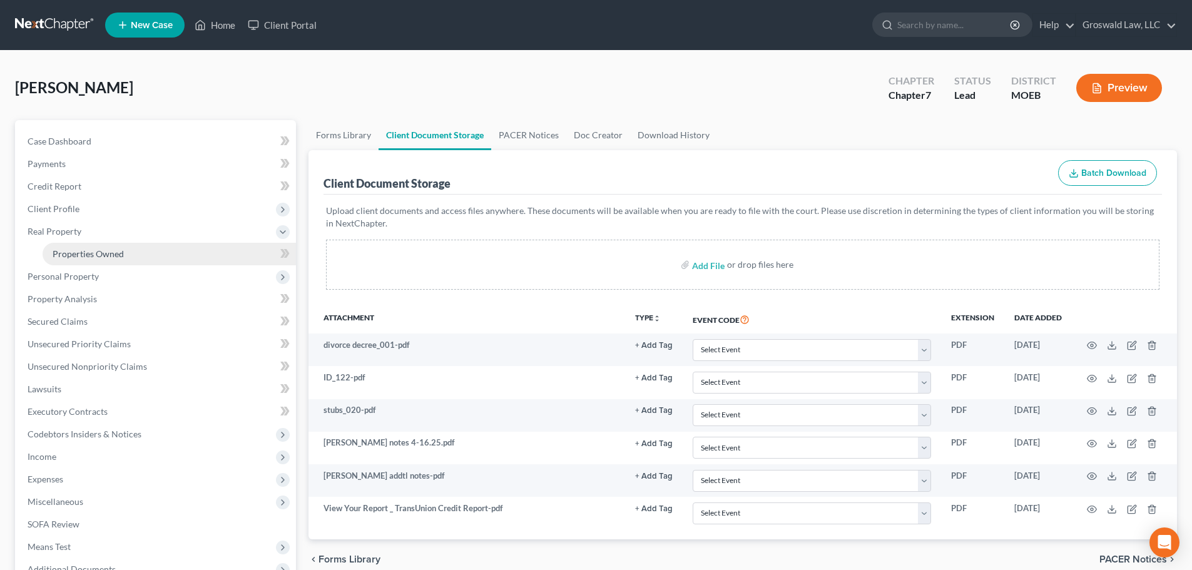
click at [82, 257] on span "Properties Owned" at bounding box center [88, 253] width 71 height 11
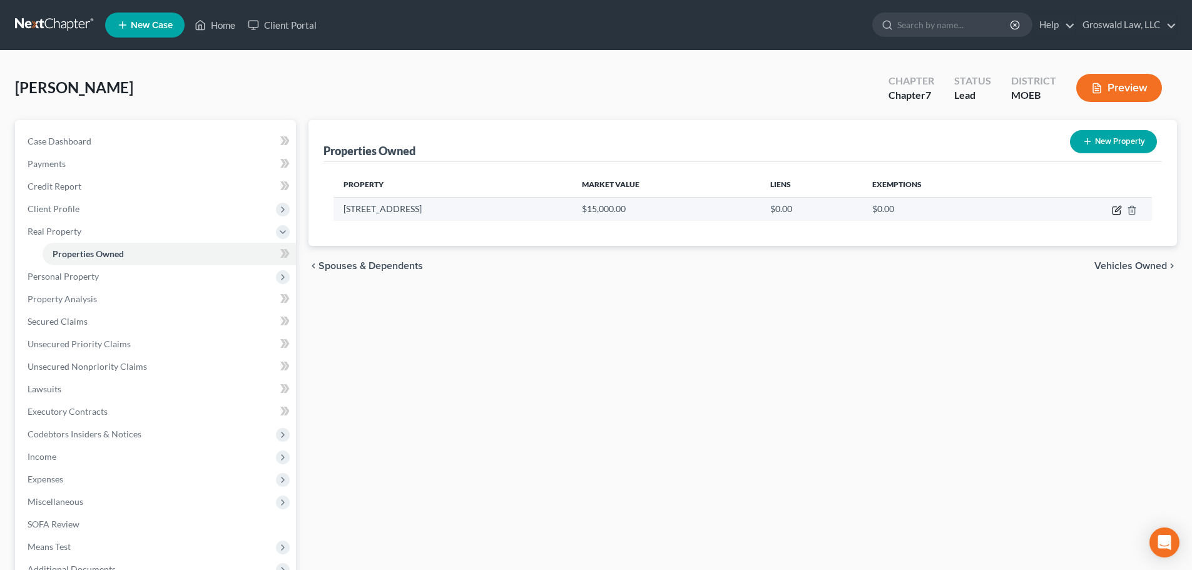
click at [1114, 212] on icon "button" at bounding box center [1117, 210] width 10 height 10
select select "26"
select select "35"
select select "3"
select select "6"
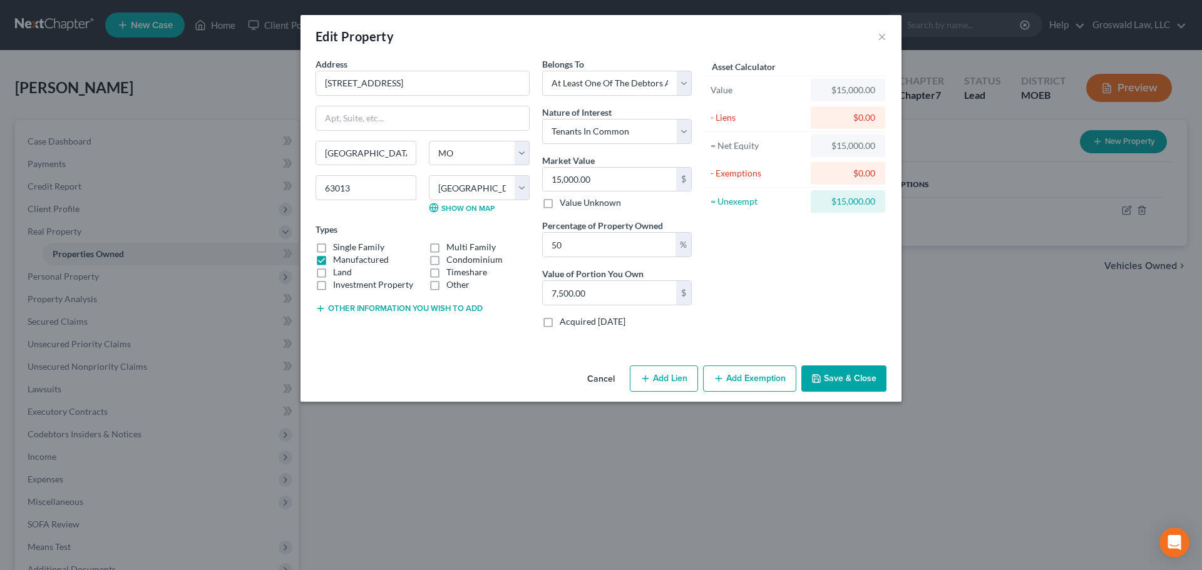
click at [832, 385] on button "Save & Close" at bounding box center [843, 378] width 85 height 26
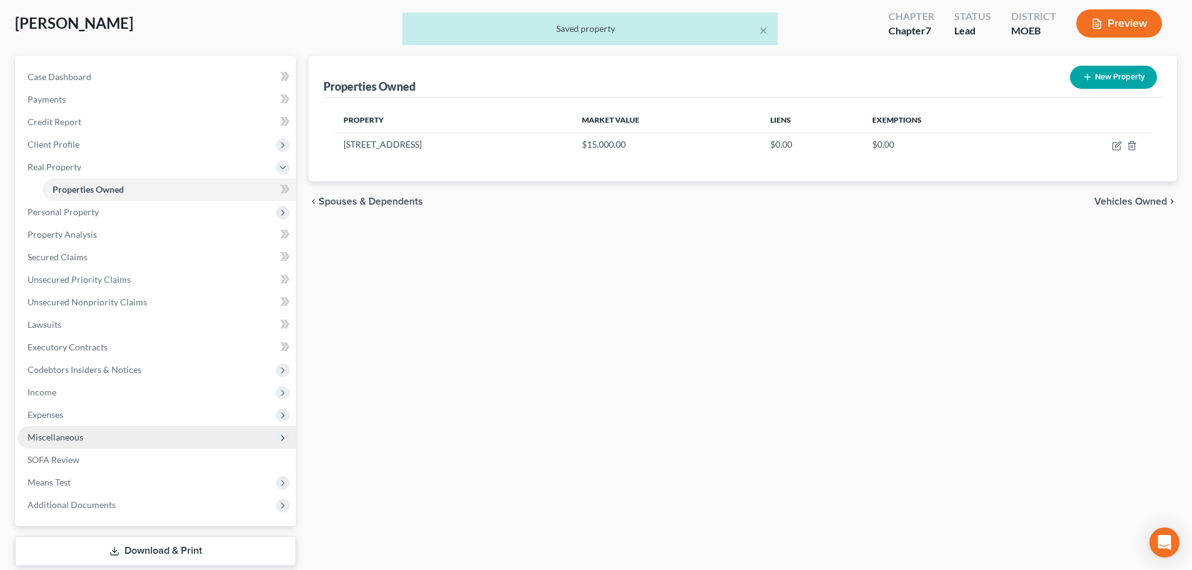
scroll to position [140, 0]
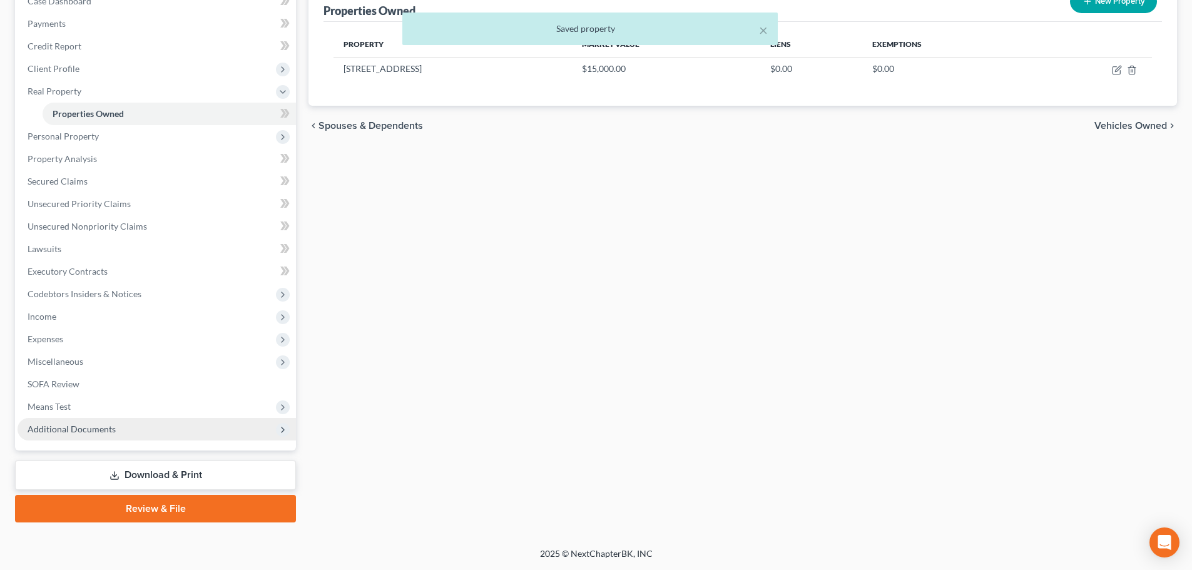
click at [108, 432] on span "Additional Documents" at bounding box center [72, 429] width 88 height 11
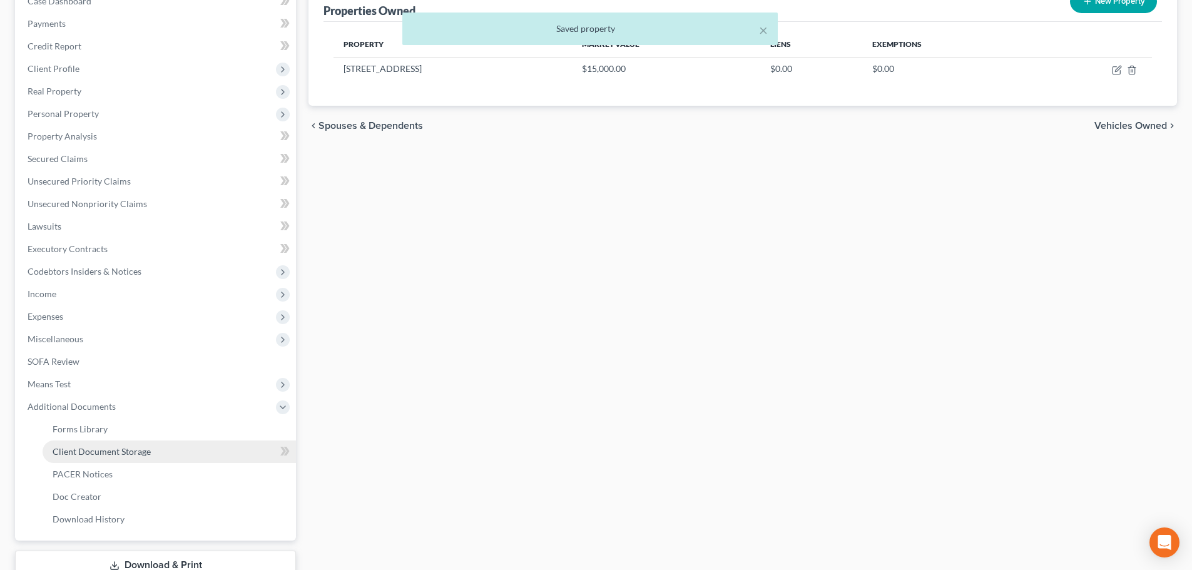
click at [120, 451] on span "Client Document Storage" at bounding box center [102, 451] width 98 height 11
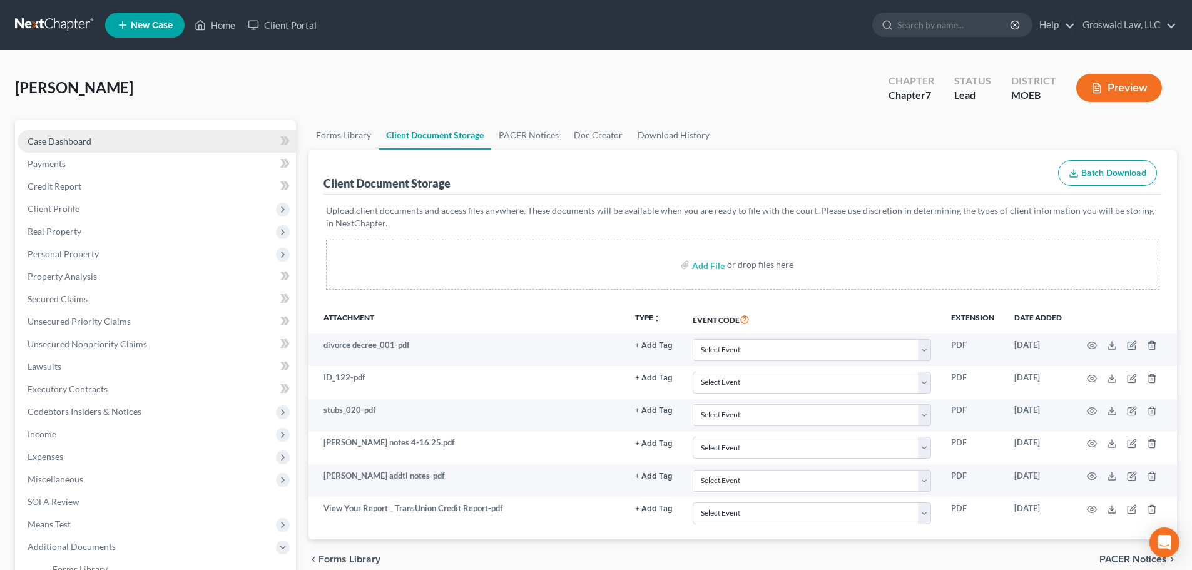
click at [171, 135] on link "Case Dashboard" at bounding box center [157, 141] width 278 height 23
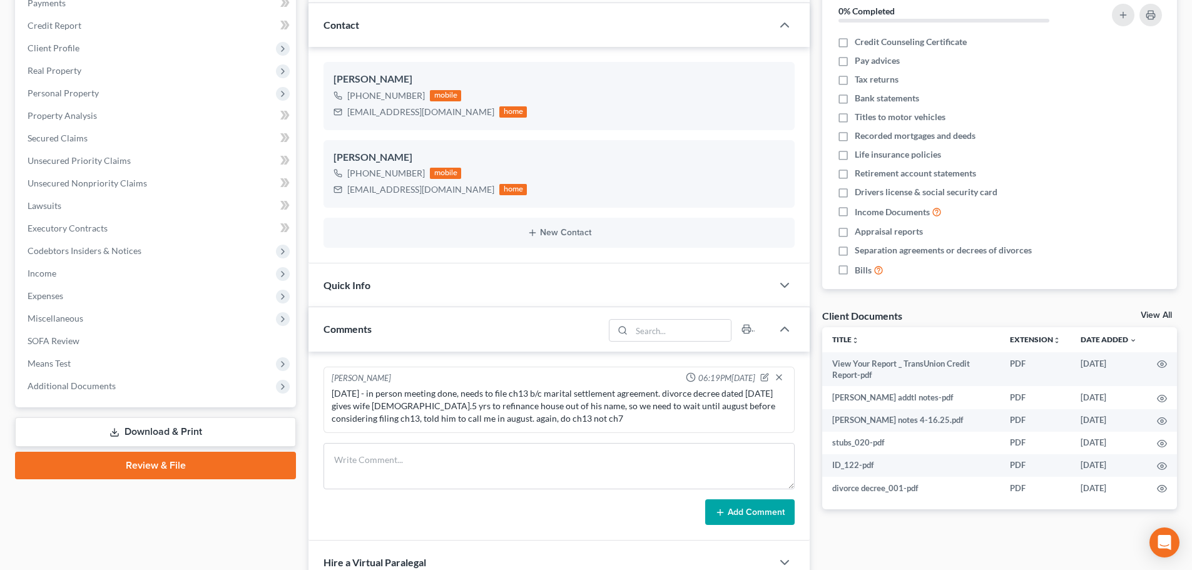
scroll to position [188, 0]
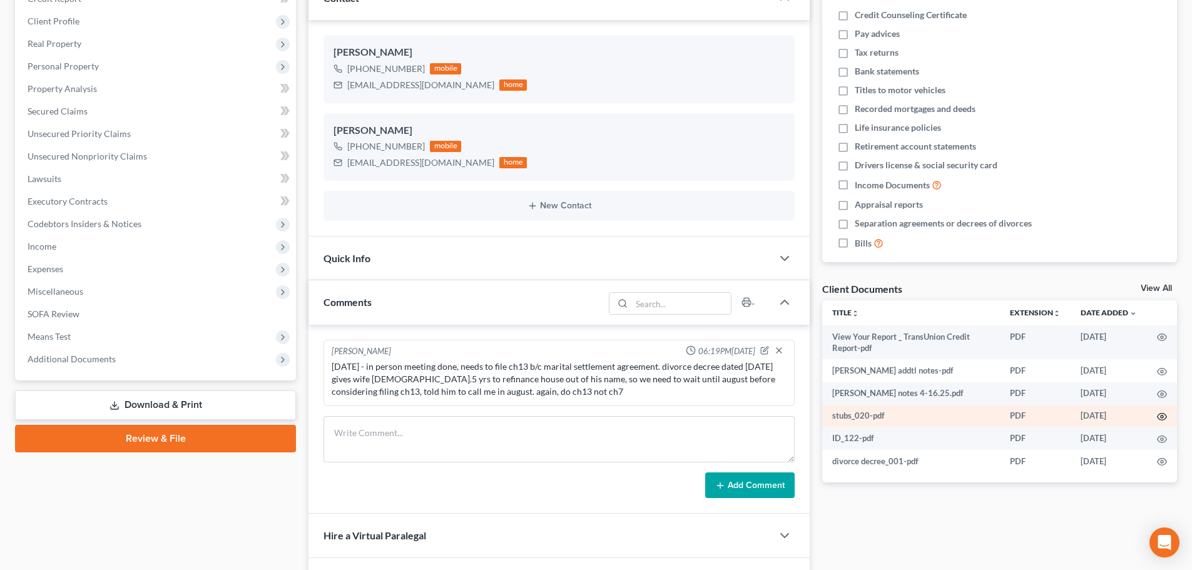
click at [1162, 419] on icon "button" at bounding box center [1162, 417] width 10 height 10
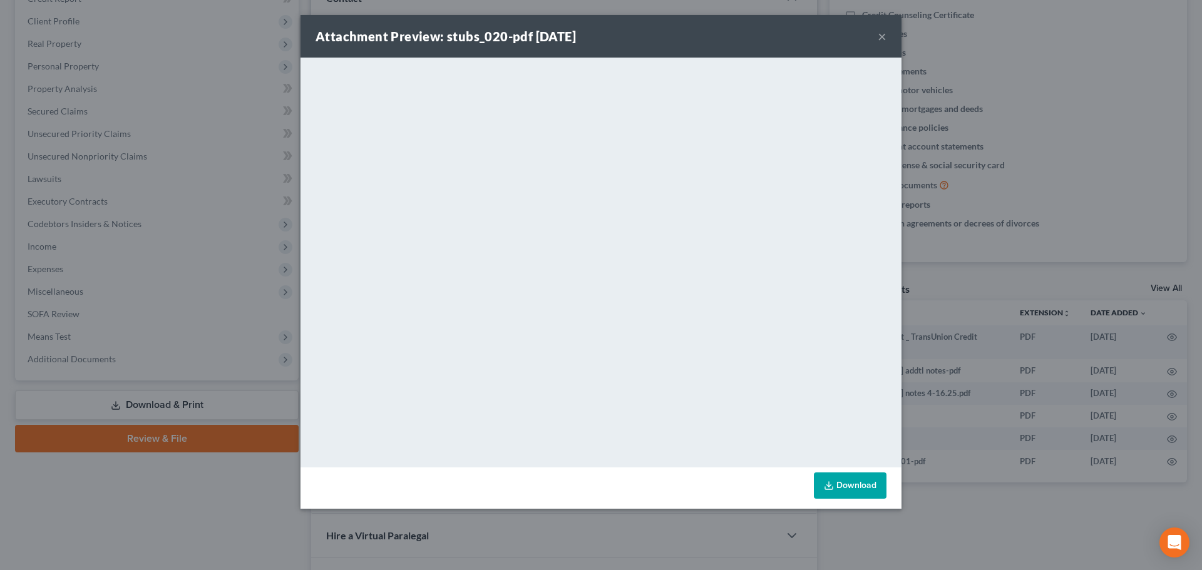
click at [881, 35] on button "×" at bounding box center [881, 36] width 9 height 15
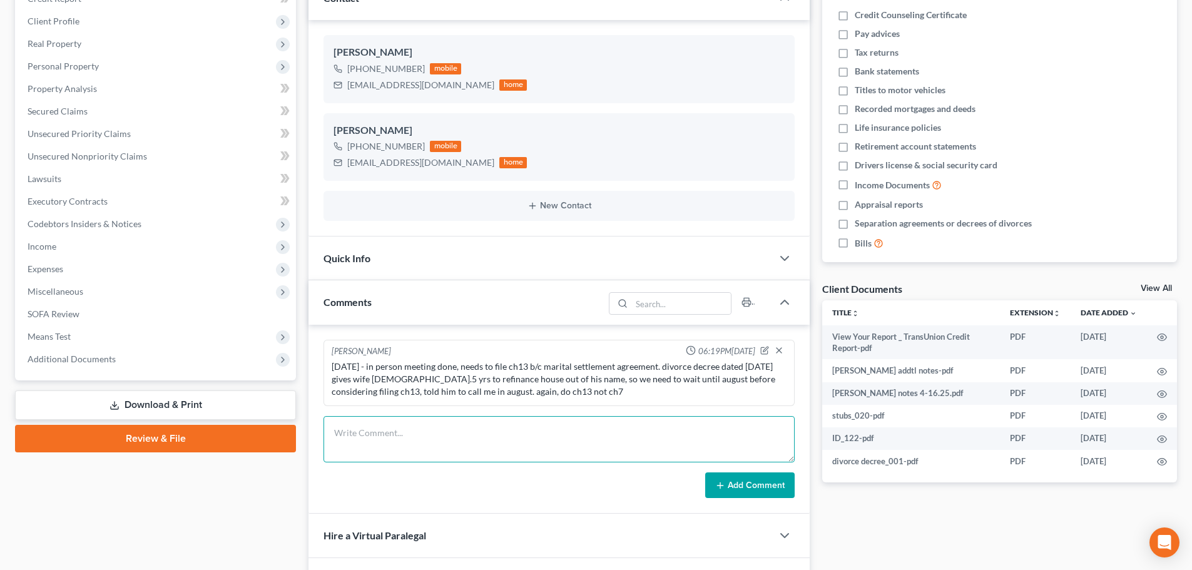
click at [647, 447] on textarea at bounding box center [559, 439] width 471 height 46
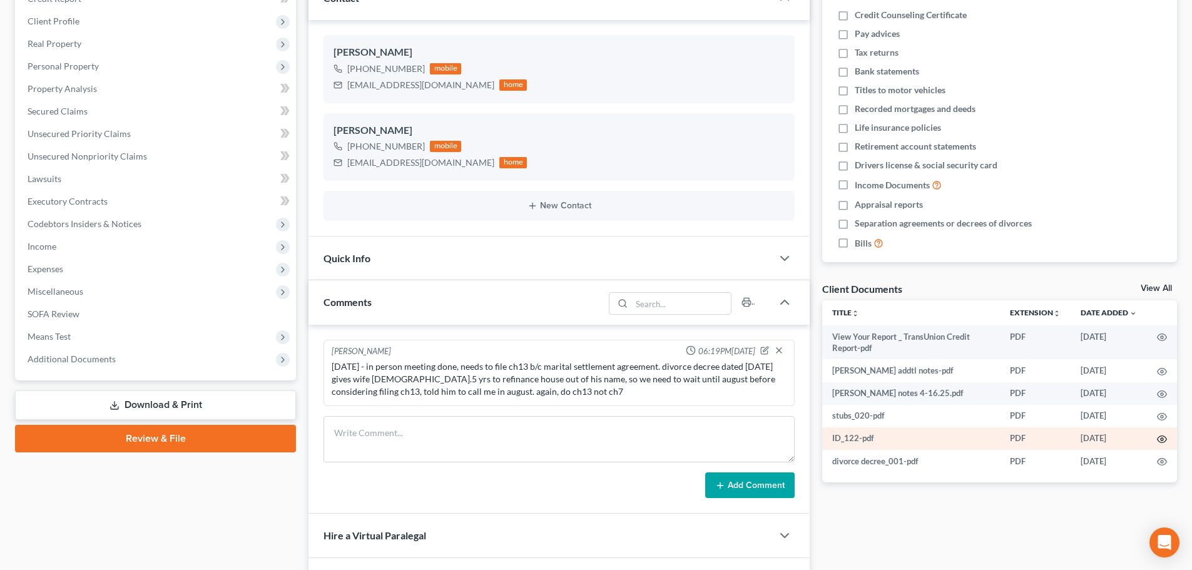
click at [1161, 438] on icon "button" at bounding box center [1162, 439] width 10 height 10
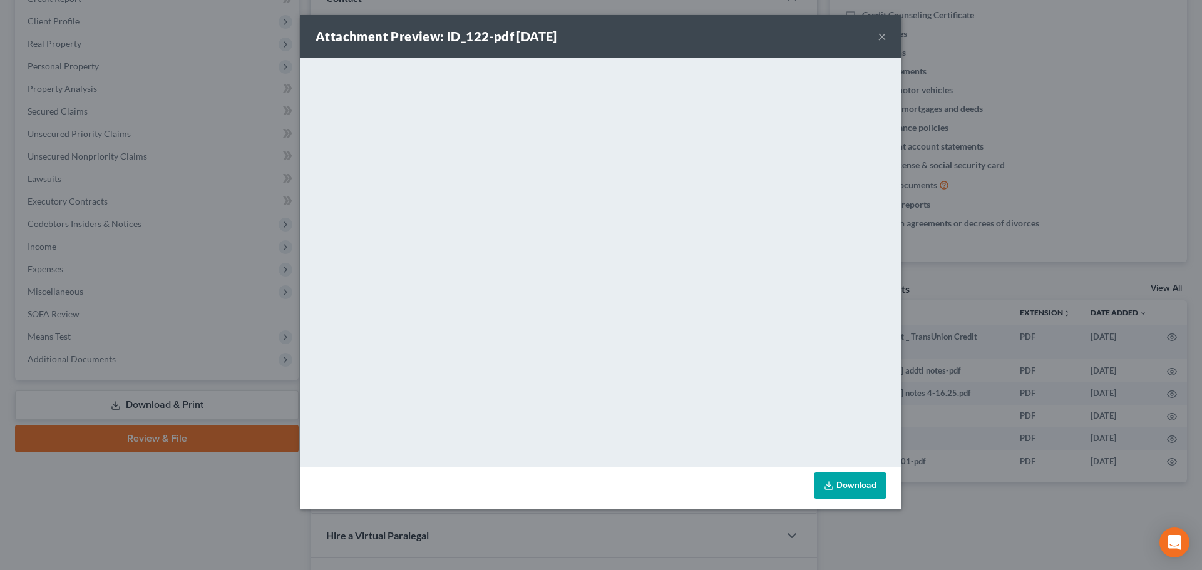
click at [879, 41] on button "×" at bounding box center [881, 36] width 9 height 15
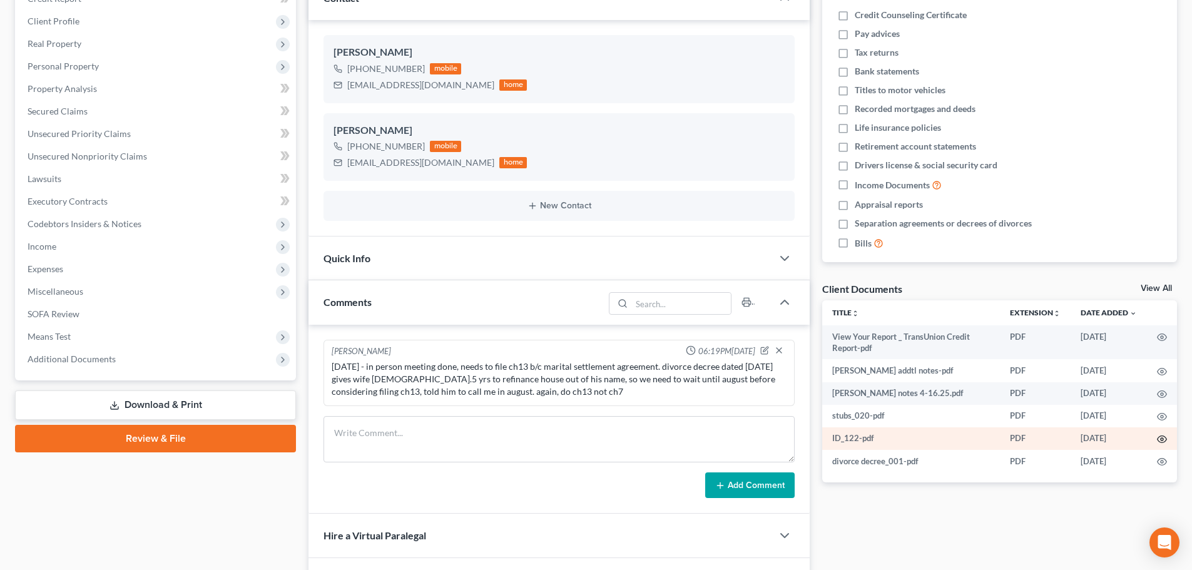
click at [1165, 441] on icon "button" at bounding box center [1162, 439] width 10 height 10
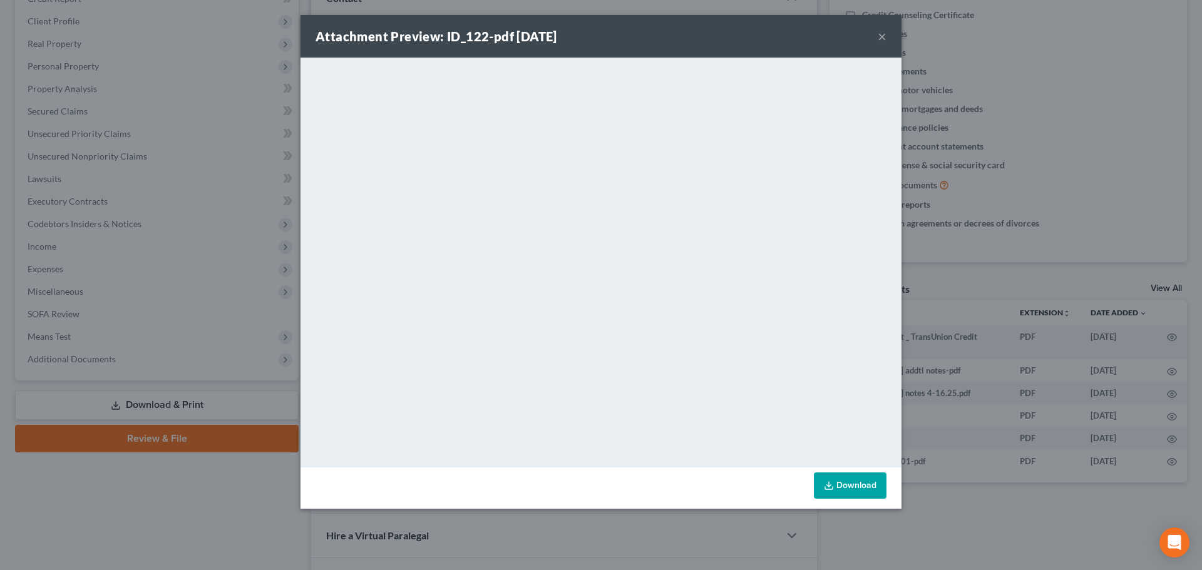
click at [882, 41] on button "×" at bounding box center [881, 36] width 9 height 15
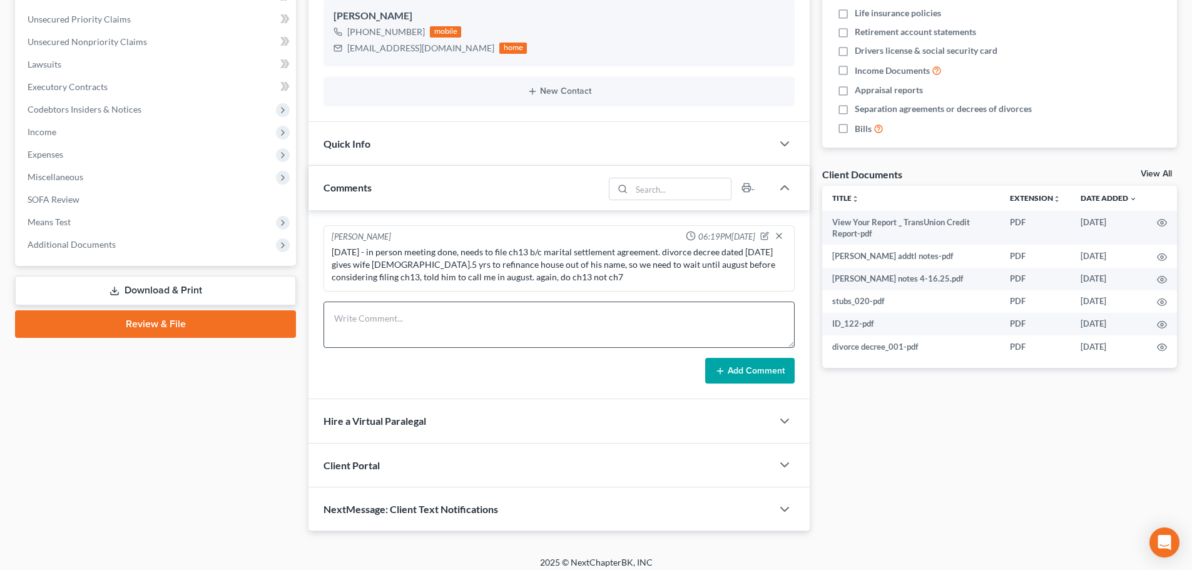
scroll to position [311, 0]
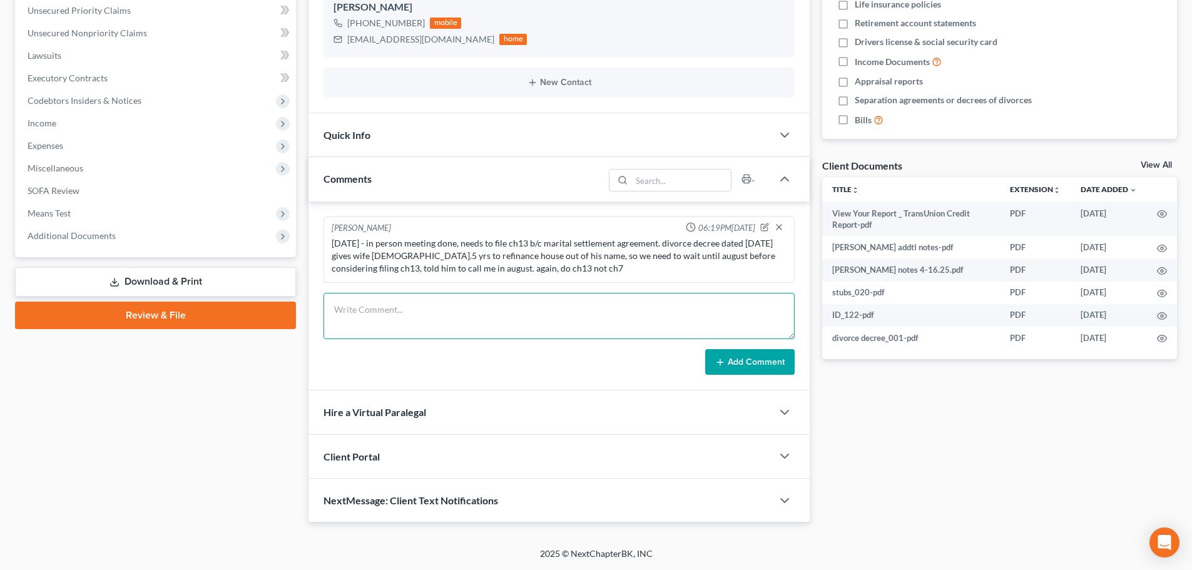
click at [446, 301] on textarea at bounding box center [559, 316] width 471 height 46
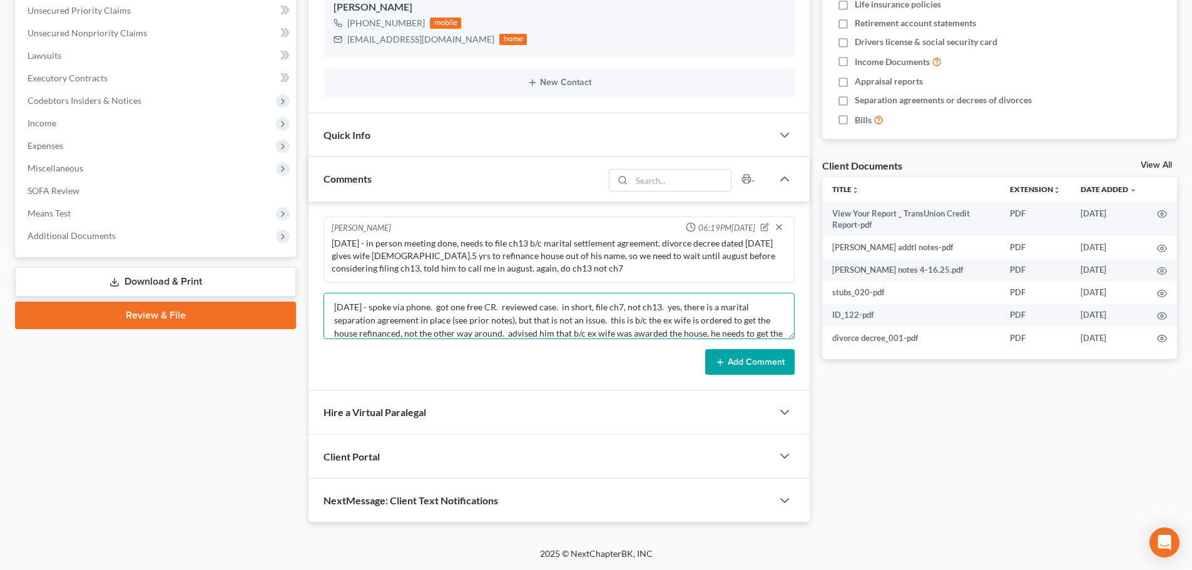
scroll to position [16, 0]
type textarea "[DATE] - spoke via phone. got one free CR. reviewed case. in short, file ch7, n…"
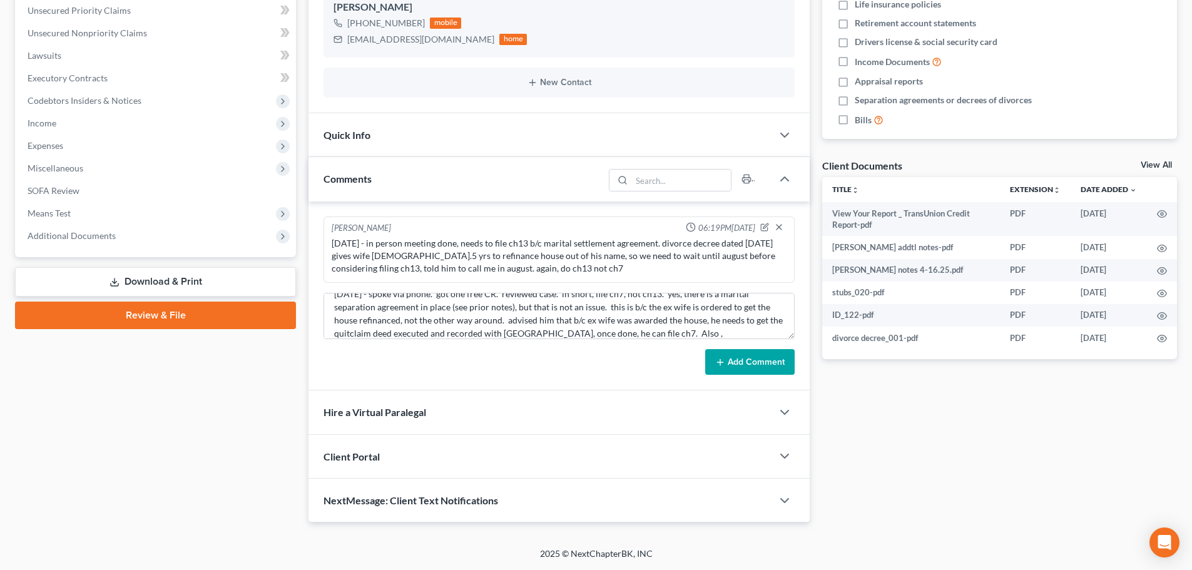
click at [768, 366] on button "Add Comment" at bounding box center [749, 362] width 89 height 26
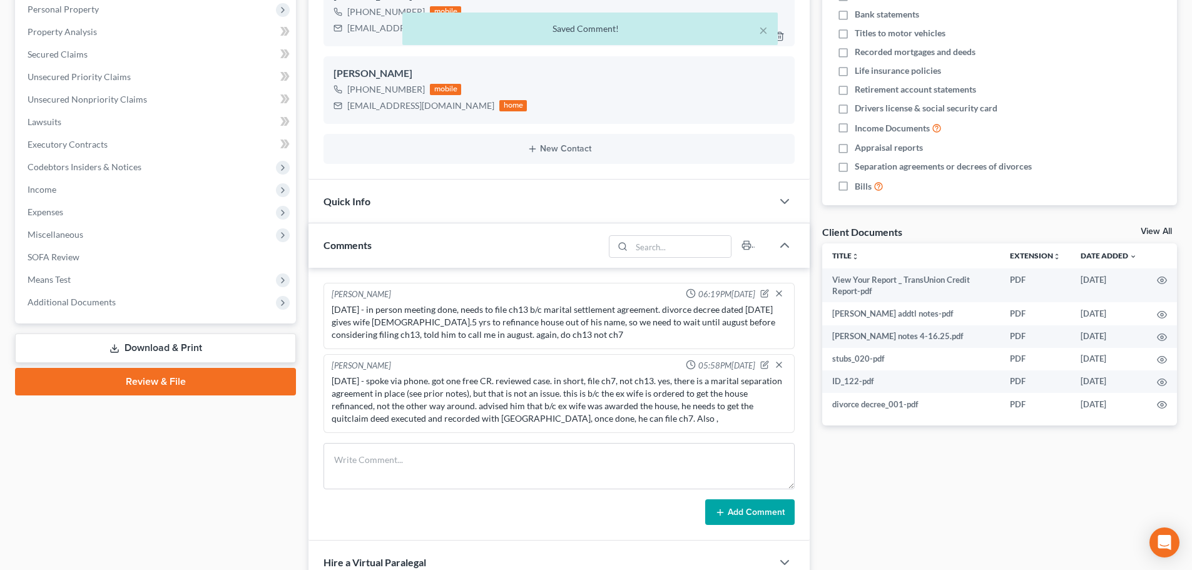
scroll to position [0, 0]
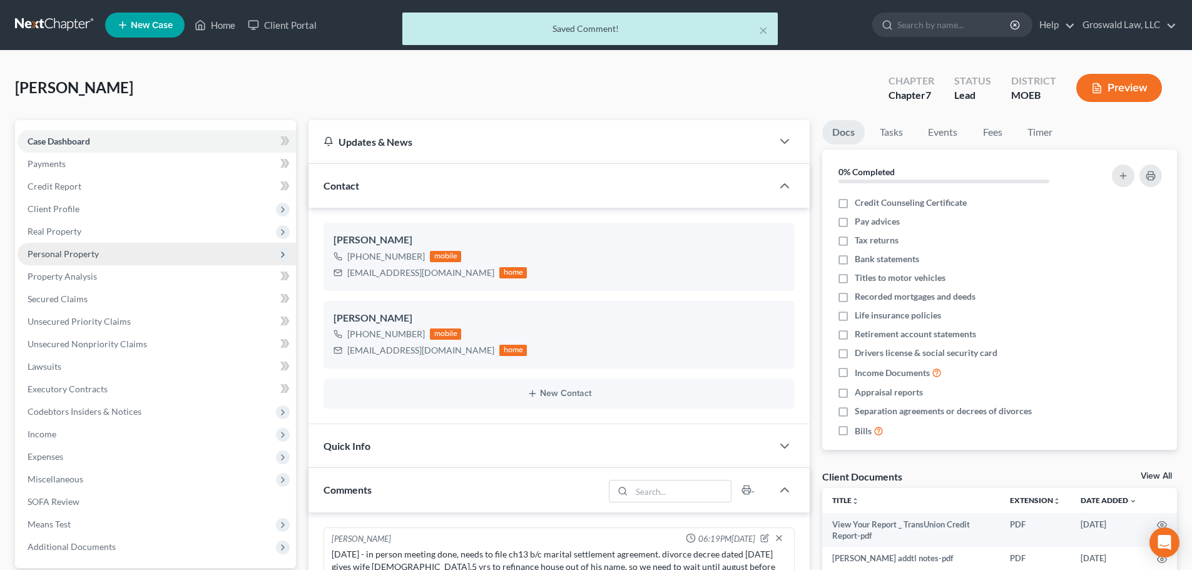
click at [65, 257] on span "Personal Property" at bounding box center [63, 253] width 71 height 11
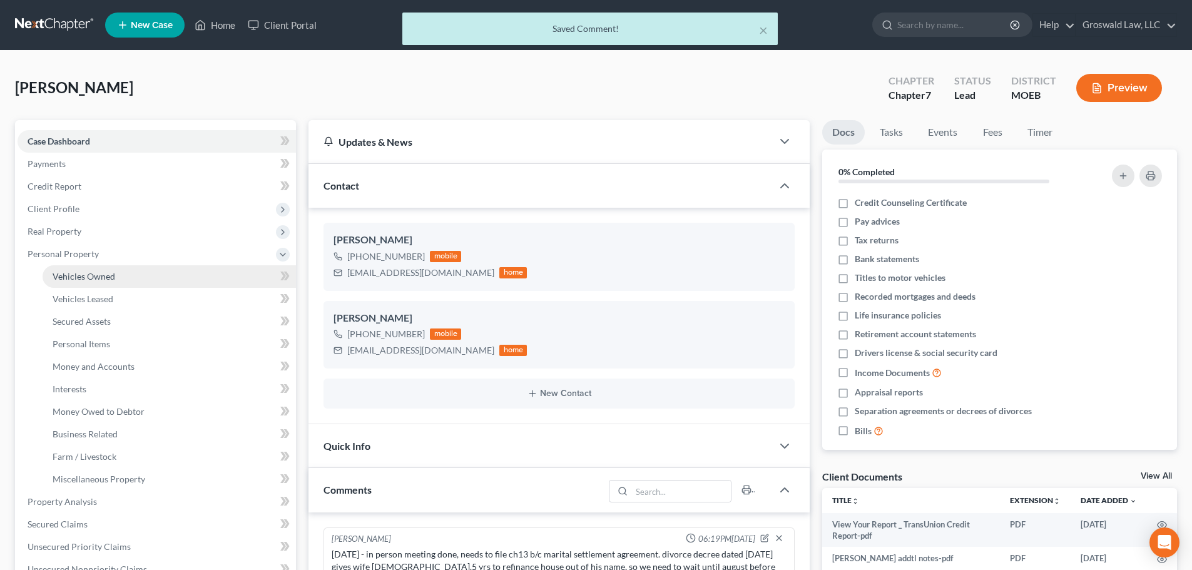
click at [83, 280] on span "Vehicles Owned" at bounding box center [84, 276] width 63 height 11
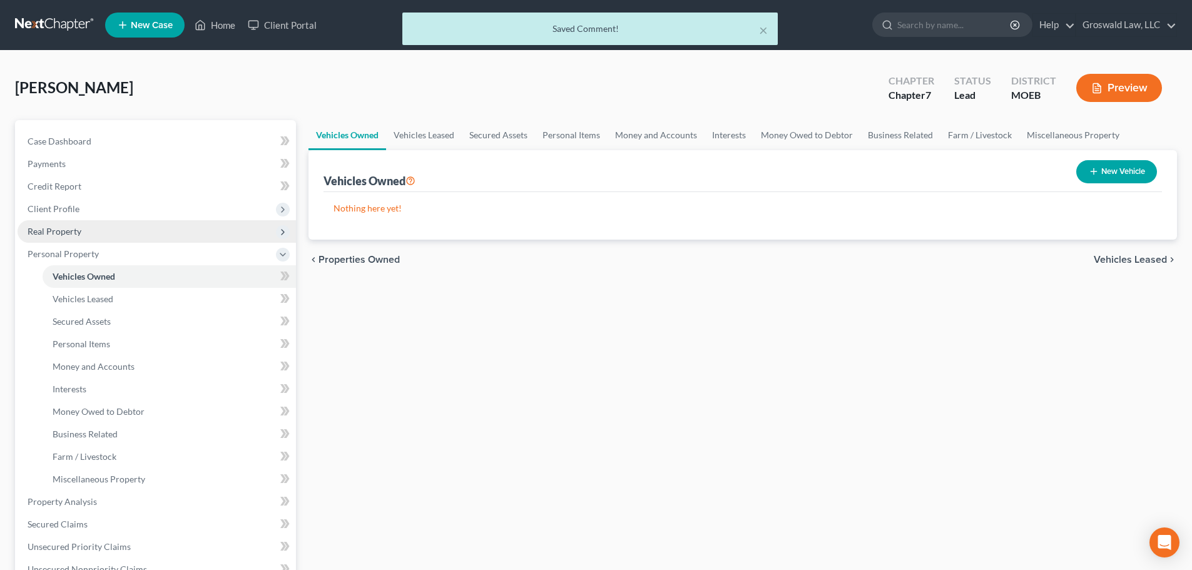
click at [52, 238] on span "Real Property" at bounding box center [157, 231] width 278 height 23
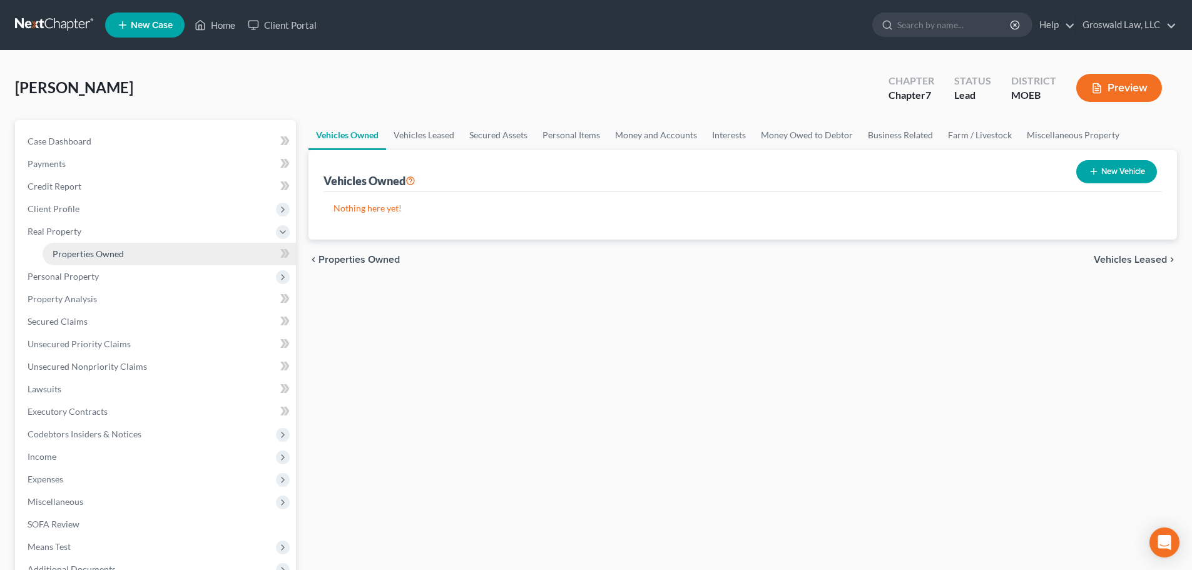
click at [93, 250] on span "Properties Owned" at bounding box center [88, 253] width 71 height 11
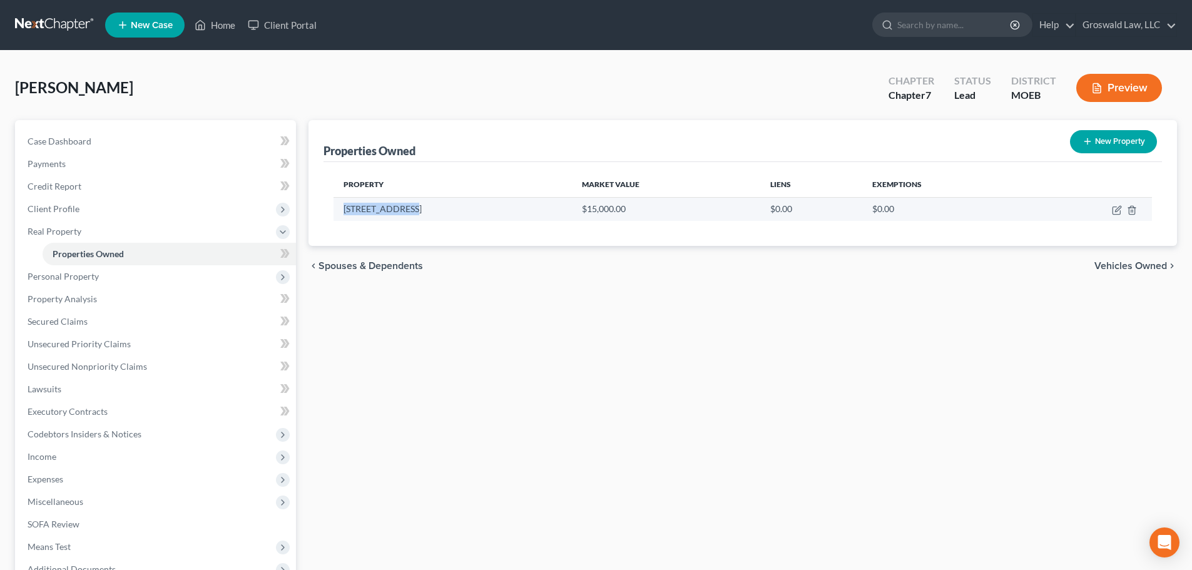
drag, startPoint x: 409, startPoint y: 210, endPoint x: 342, endPoint y: 208, distance: 66.4
click at [342, 208] on td "[STREET_ADDRESS]" at bounding box center [453, 209] width 238 height 24
copy td "[STREET_ADDRESS]"
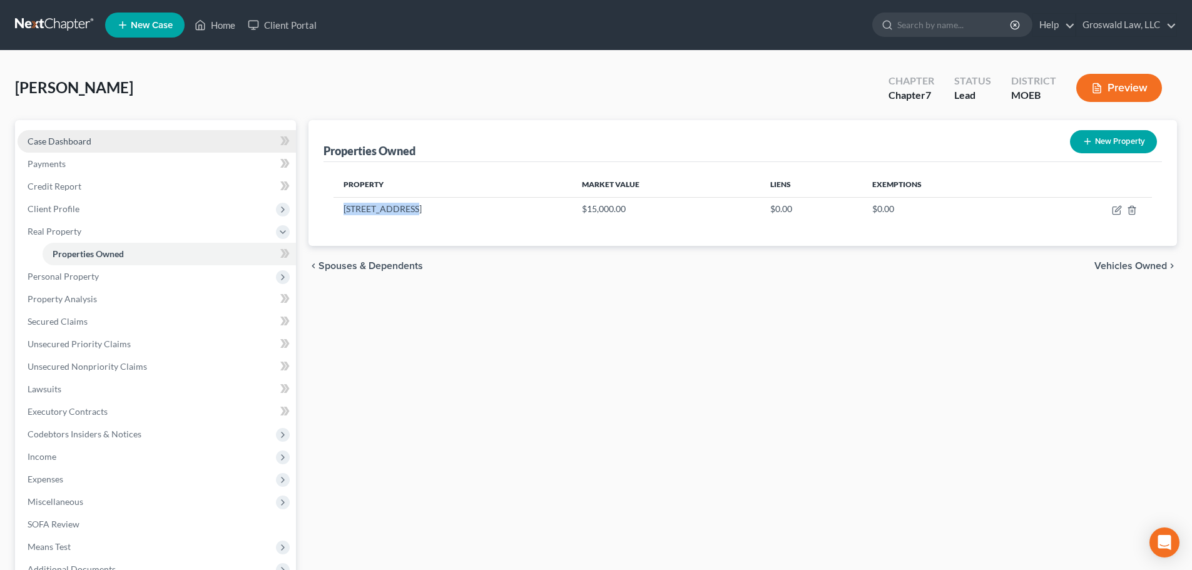
click at [127, 146] on link "Case Dashboard" at bounding box center [157, 141] width 278 height 23
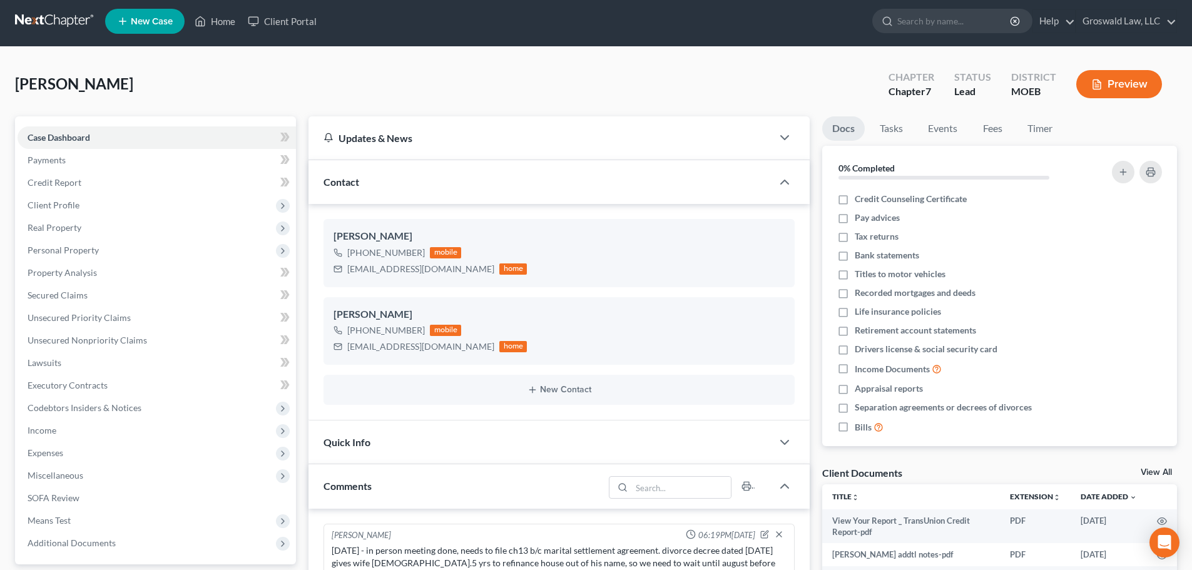
scroll to position [395, 0]
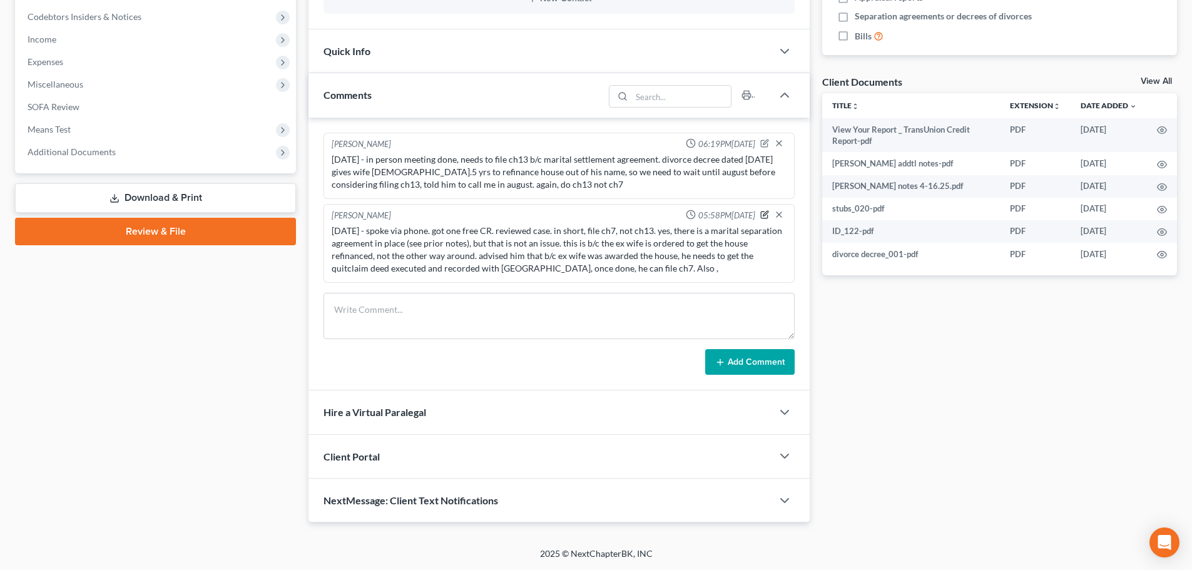
click at [762, 217] on icon "button" at bounding box center [765, 215] width 7 height 7
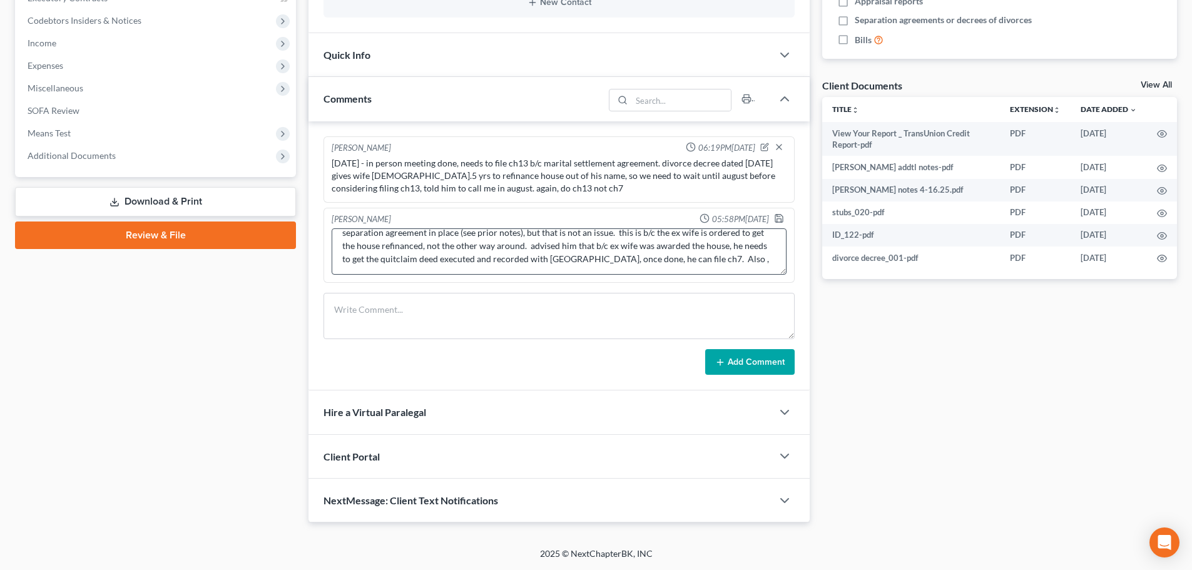
scroll to position [26, 0]
click at [751, 263] on textarea "[DATE] - spoke via phone. got one free CR. reviewed case. in short, file ch7, n…" at bounding box center [559, 251] width 455 height 46
paste textarea "[STREET_ADDRESS]"
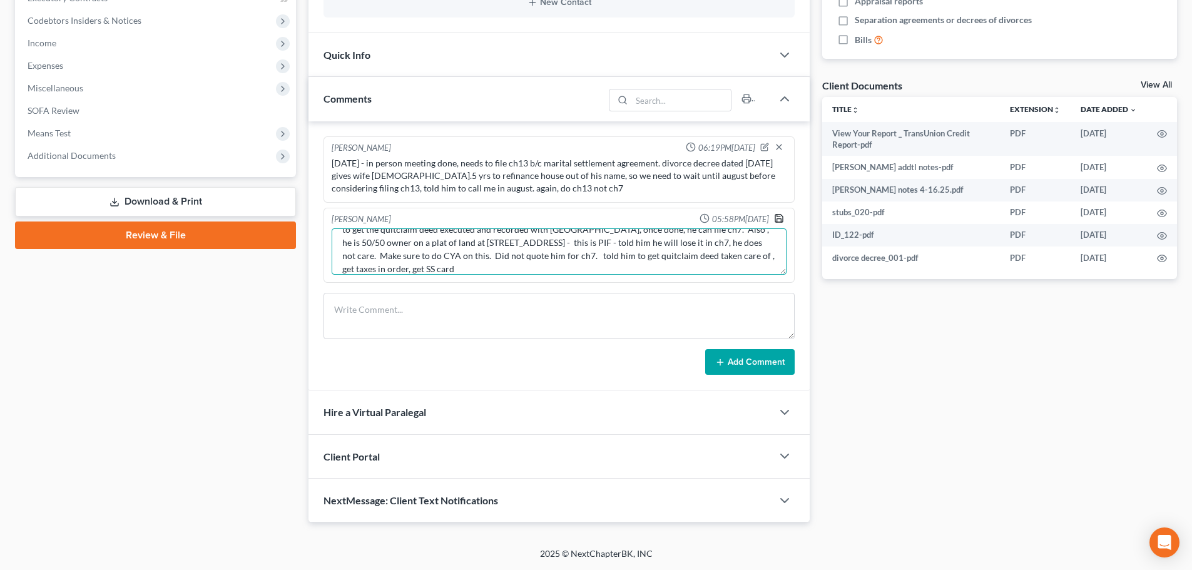
type textarea "[DATE] - spoke via phone. got one free CR. reviewed case. in short, file ch7, n…"
click at [780, 220] on icon "button" at bounding box center [779, 218] width 10 height 10
